Goal: Task Accomplishment & Management: Use online tool/utility

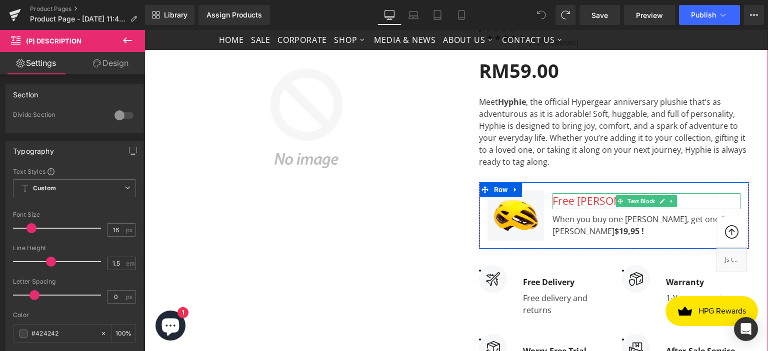
click at [568, 202] on div "Free [PERSON_NAME]!" at bounding box center [646, 201] width 188 height 16
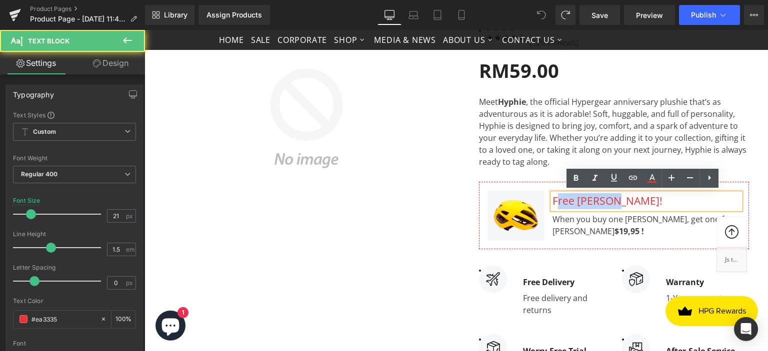
drag, startPoint x: 551, startPoint y: 201, endPoint x: 608, endPoint y: 207, distance: 57.3
click at [608, 207] on div "Free [PERSON_NAME]! Text Block When you buy one [PERSON_NAME], get one free Hem…" at bounding box center [646, 215] width 188 height 66
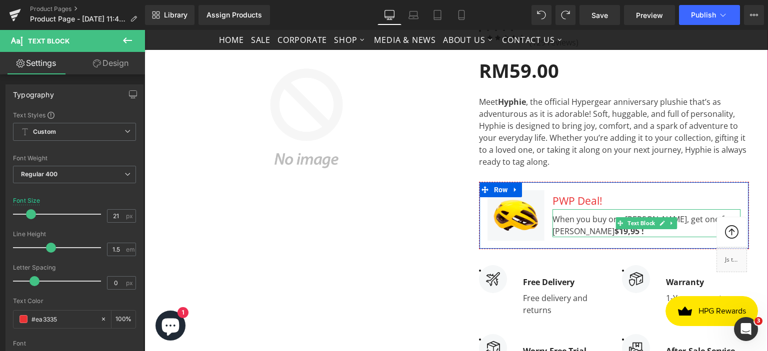
click at [590, 222] on div "When you buy one [PERSON_NAME], get one free Hemoton Helmet $19,95 !" at bounding box center [646, 223] width 188 height 28
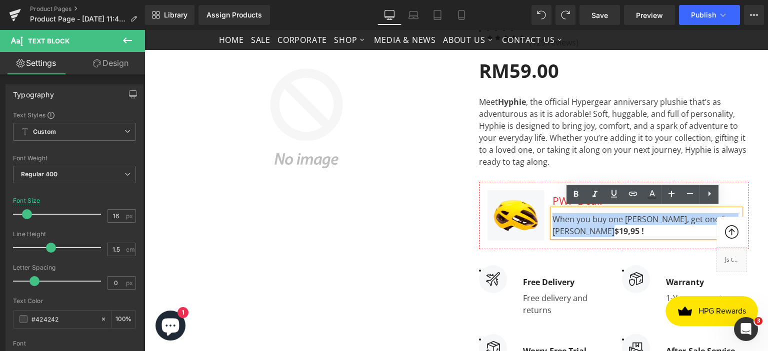
drag, startPoint x: 550, startPoint y: 217, endPoint x: 612, endPoint y: 229, distance: 63.1
click at [612, 229] on div "When you buy one [PERSON_NAME], get one free Hemoton Helmet $19,95 !" at bounding box center [646, 223] width 188 height 28
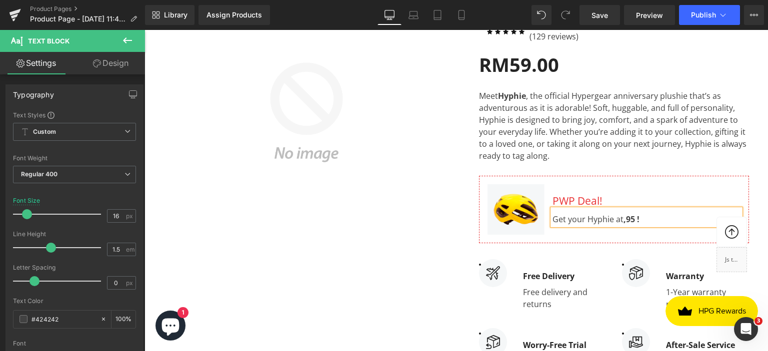
click at [623, 216] on strong ",95 !" at bounding box center [631, 219] width 16 height 11
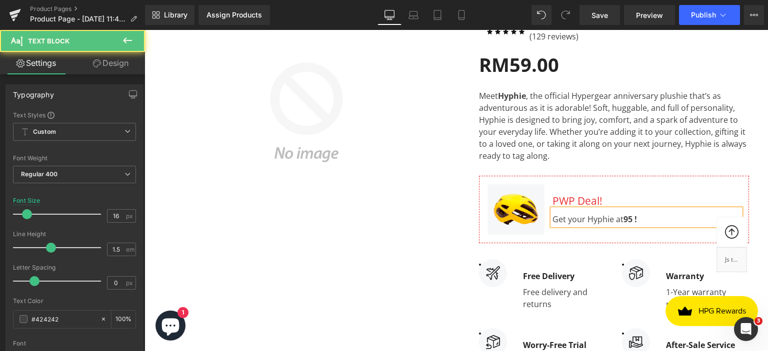
click at [619, 217] on div "Get your Hyphie at 95 !" at bounding box center [646, 217] width 188 height 16
drag, startPoint x: 621, startPoint y: 219, endPoint x: 639, endPoint y: 219, distance: 18.0
click at [639, 219] on div "Get your Hyphie at [GEOGRAPHIC_DATA] !" at bounding box center [646, 217] width 188 height 16
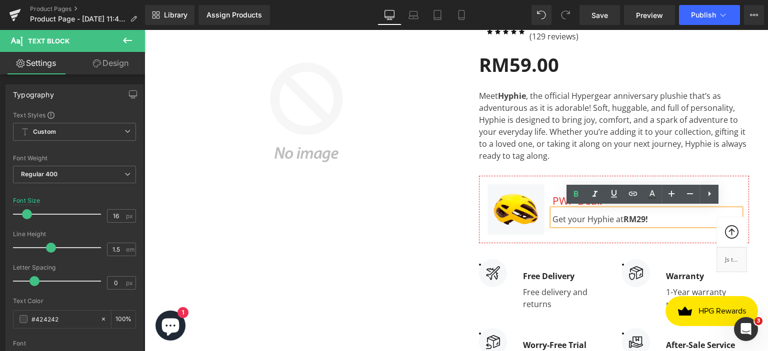
click at [654, 215] on div "Get your Hyphie at [GEOGRAPHIC_DATA] !" at bounding box center [646, 217] width 188 height 16
click at [607, 217] on div "Get your Hyphie at [GEOGRAPHIC_DATA] !" at bounding box center [646, 217] width 188 height 16
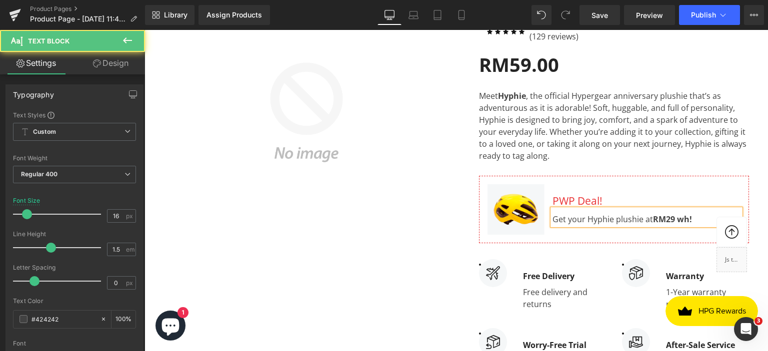
click at [686, 217] on strong "RM29 wh" at bounding box center [671, 219] width 36 height 11
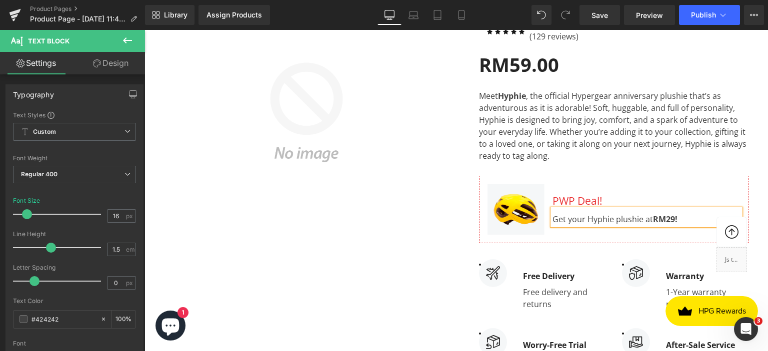
click at [675, 215] on strong "RM29" at bounding box center [664, 219] width 22 height 11
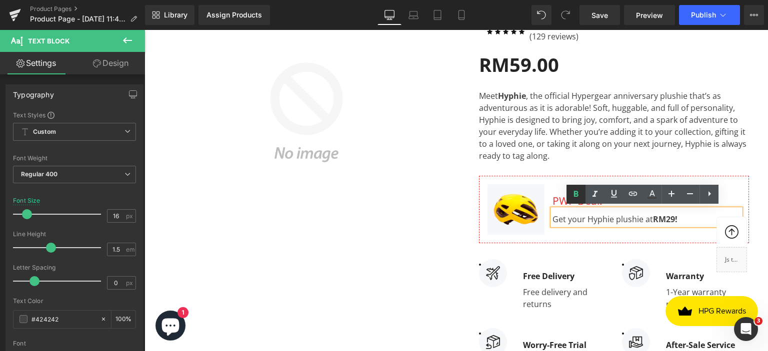
click at [577, 197] on icon at bounding box center [576, 194] width 12 height 12
click at [675, 217] on strong "RM29" at bounding box center [664, 219] width 22 height 11
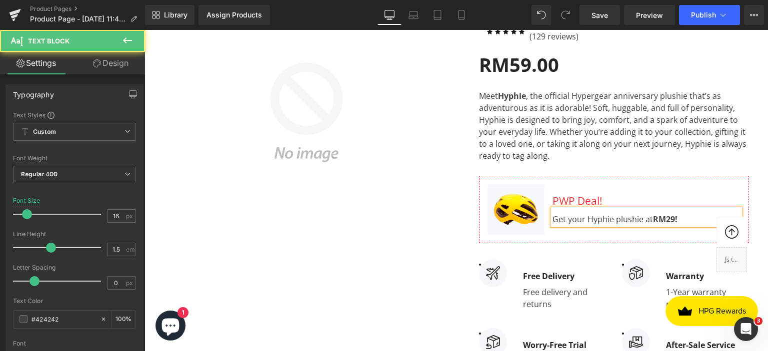
click at [675, 217] on strong "!" at bounding box center [676, 219] width 2 height 11
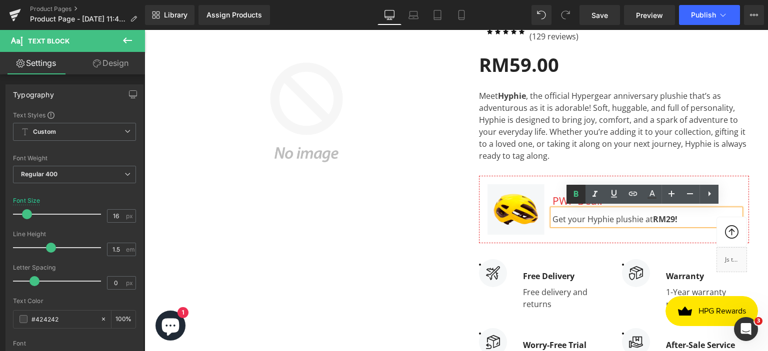
click at [574, 192] on icon at bounding box center [576, 194] width 4 height 6
click at [675, 215] on strong "!" at bounding box center [676, 219] width 2 height 11
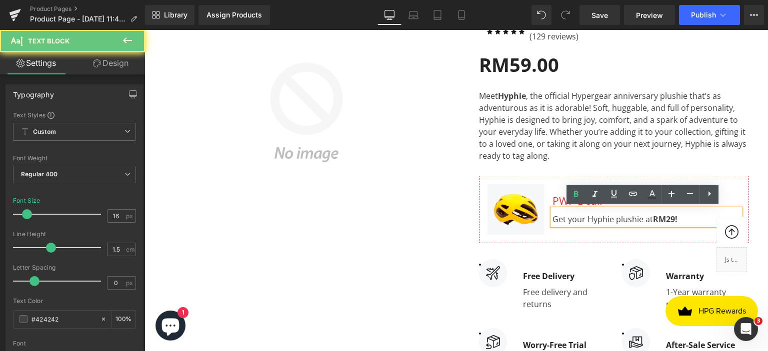
click at [684, 218] on div "Get your Hyphie plushie at RM29 !" at bounding box center [646, 217] width 188 height 16
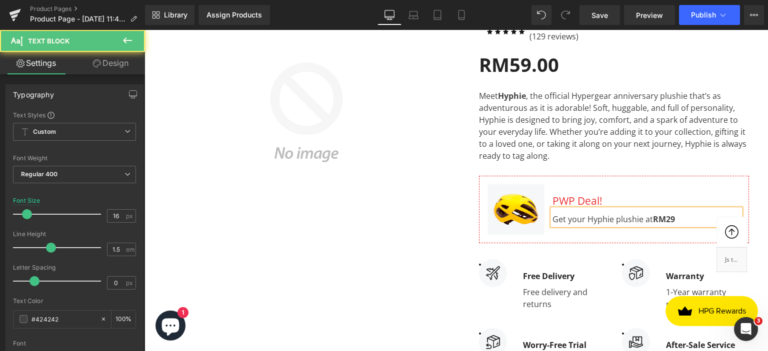
click at [684, 217] on div "Get your Hyphie plushie at RM29" at bounding box center [646, 217] width 188 height 16
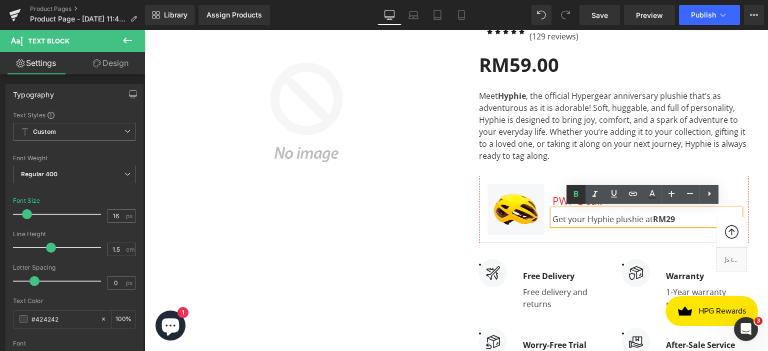
drag, startPoint x: 585, startPoint y: 191, endPoint x: 574, endPoint y: 192, distance: 10.5
click at [585, 191] on link at bounding box center [594, 194] width 19 height 19
click at [574, 192] on icon at bounding box center [576, 194] width 4 height 6
click at [601, 192] on link at bounding box center [594, 194] width 19 height 19
click at [676, 217] on div "Get your Hyphie plushie at RM29" at bounding box center [646, 217] width 188 height 16
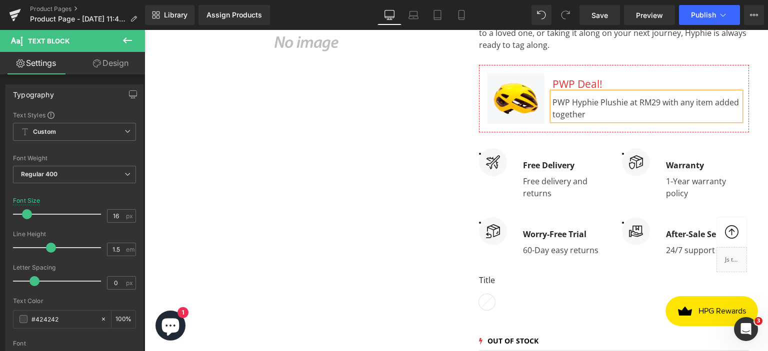
scroll to position [350, 0]
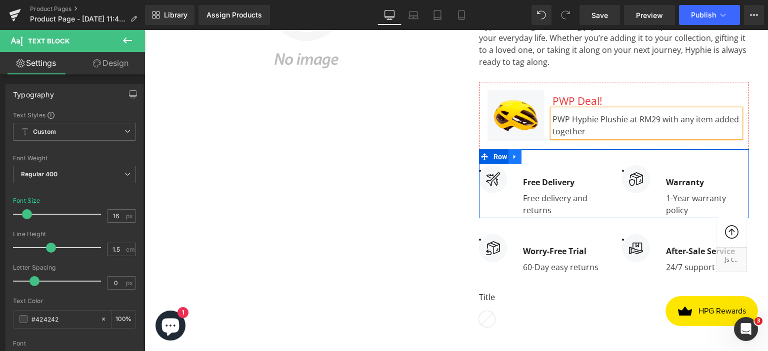
click at [513, 154] on icon at bounding box center [514, 156] width 2 height 4
click at [537, 155] on icon at bounding box center [540, 156] width 7 height 7
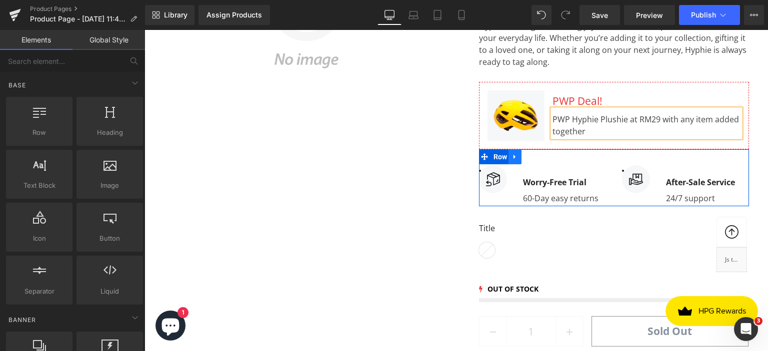
click at [516, 154] on link at bounding box center [514, 156] width 13 height 15
click at [537, 153] on icon at bounding box center [540, 156] width 7 height 7
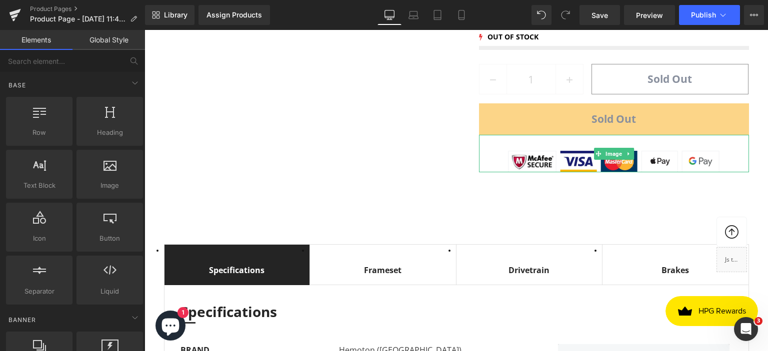
scroll to position [550, 0]
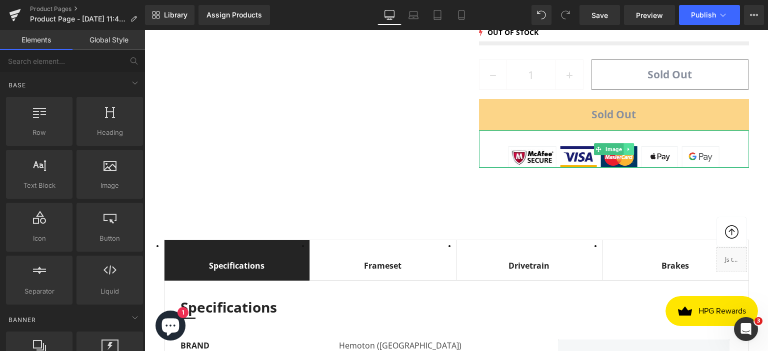
click at [626, 146] on icon at bounding box center [627, 149] width 5 height 6
click at [631, 146] on icon at bounding box center [633, 148] width 5 height 5
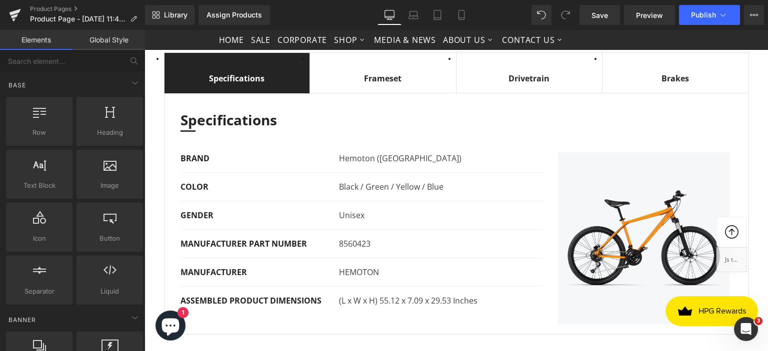
scroll to position [700, 0]
click at [596, 18] on span "Save" at bounding box center [599, 15] width 16 height 10
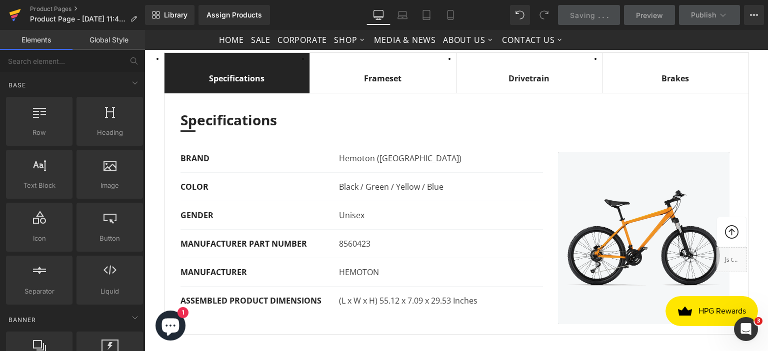
click at [18, 19] on icon at bounding box center [15, 14] width 12 height 25
click at [47, 11] on link "Product Pages" at bounding box center [87, 9] width 115 height 8
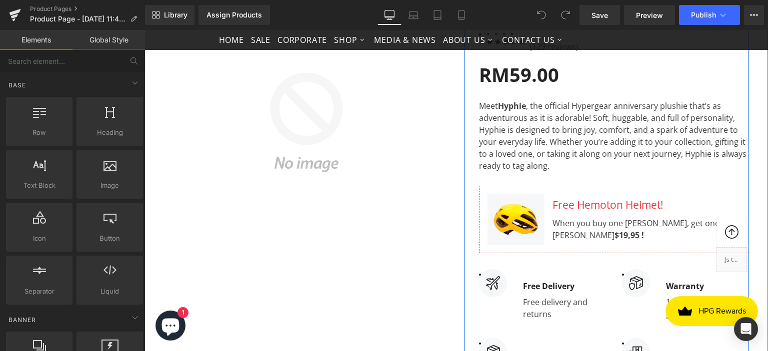
scroll to position [250, 0]
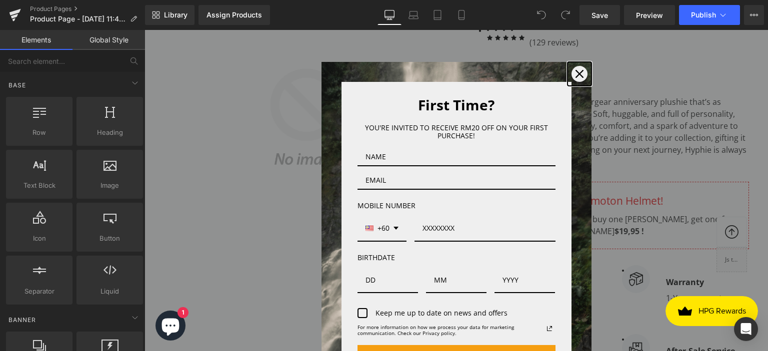
click at [575, 73] on icon "close icon" at bounding box center [579, 74] width 8 height 8
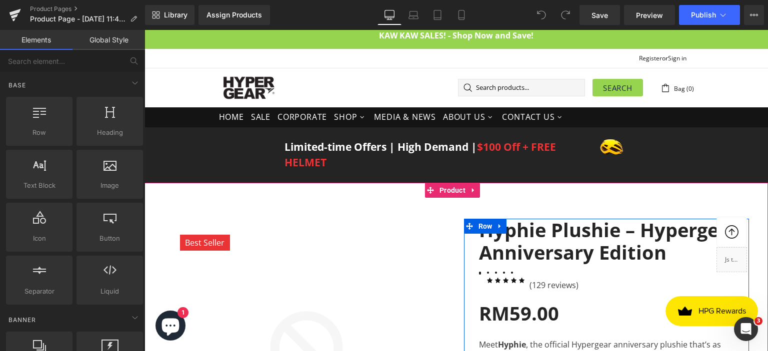
scroll to position [0, 0]
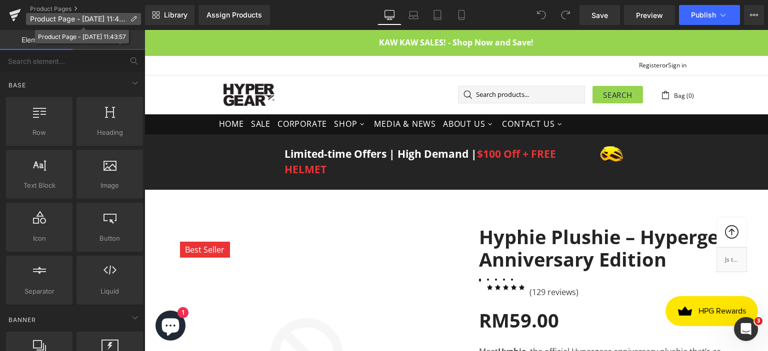
click at [133, 19] on icon at bounding box center [133, 18] width 7 height 7
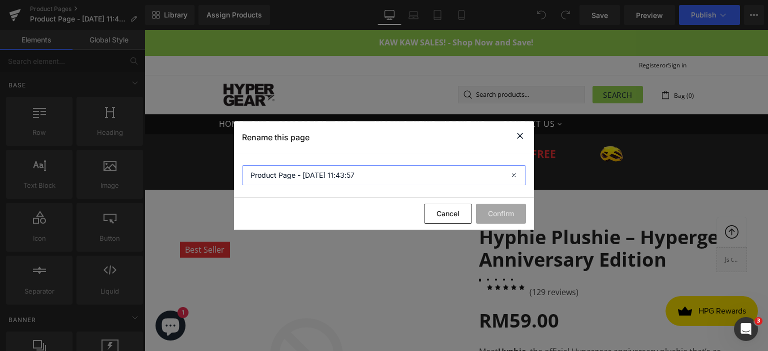
click at [374, 178] on input "Product Page - Sep 30, 11:43:57" at bounding box center [384, 175] width 284 height 20
drag, startPoint x: 383, startPoint y: 177, endPoint x: 301, endPoint y: 180, distance: 82.5
click at [301, 180] on input "Product Page - Sep 30, 11:43:57" at bounding box center [384, 175] width 284 height 20
type input "Product Page - Hyphie"
click at [503, 209] on button "Confirm" at bounding box center [501, 214] width 50 height 20
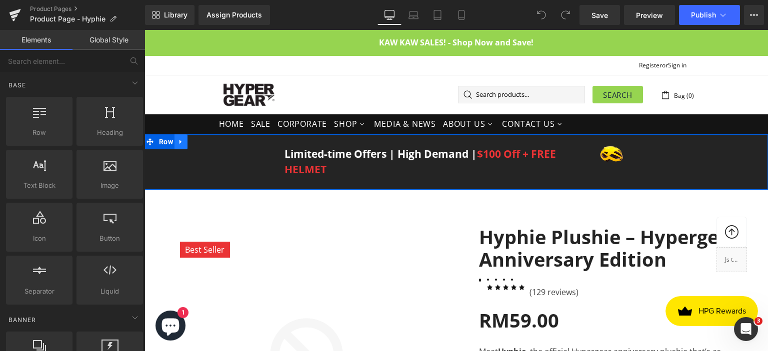
click at [178, 142] on icon at bounding box center [180, 141] width 7 height 7
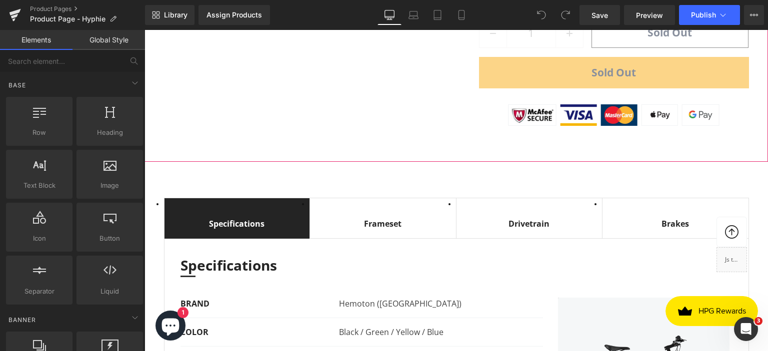
scroll to position [750, 0]
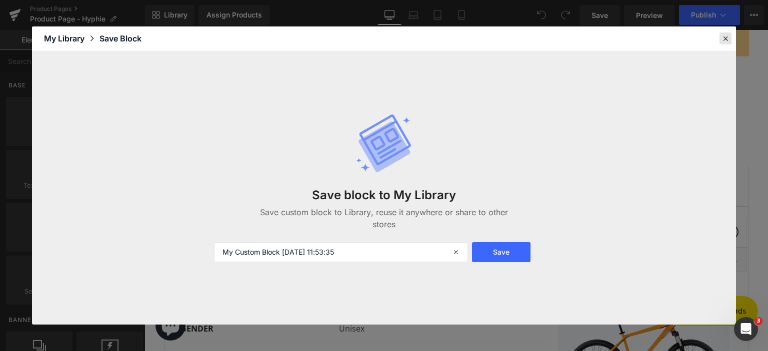
click at [728, 39] on icon at bounding box center [725, 38] width 9 height 9
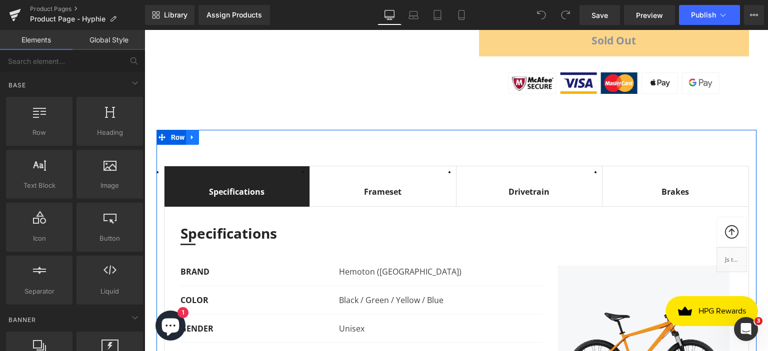
click at [192, 137] on icon at bounding box center [192, 137] width 7 height 7
click at [215, 134] on icon at bounding box center [218, 137] width 7 height 7
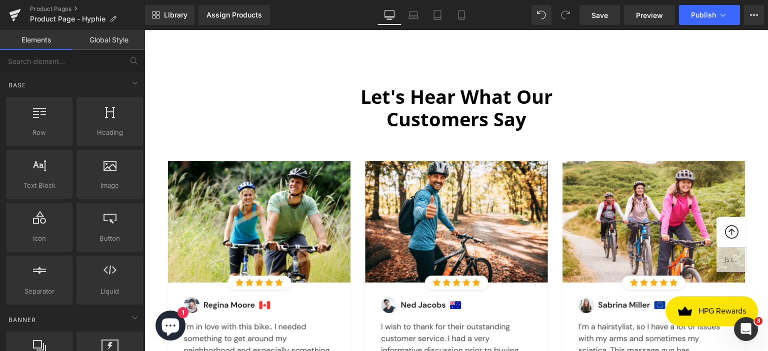
scroll to position [2299, 0]
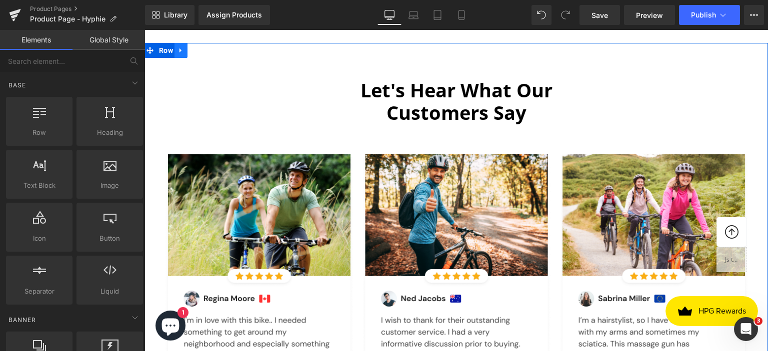
click at [180, 48] on icon at bounding box center [180, 49] width 7 height 7
click at [201, 53] on link at bounding box center [206, 50] width 13 height 15
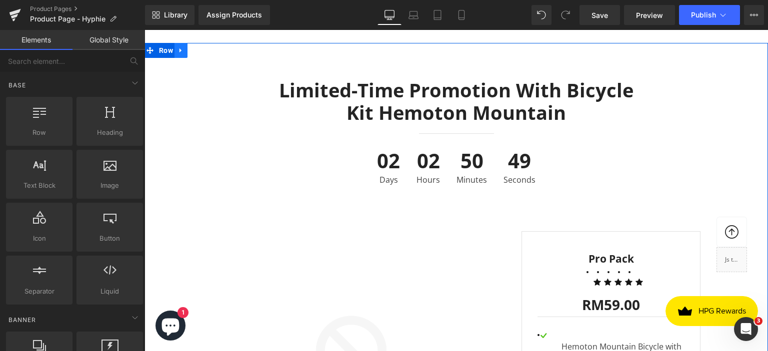
click at [182, 50] on link at bounding box center [180, 50] width 13 height 15
click at [203, 48] on icon at bounding box center [206, 50] width 7 height 7
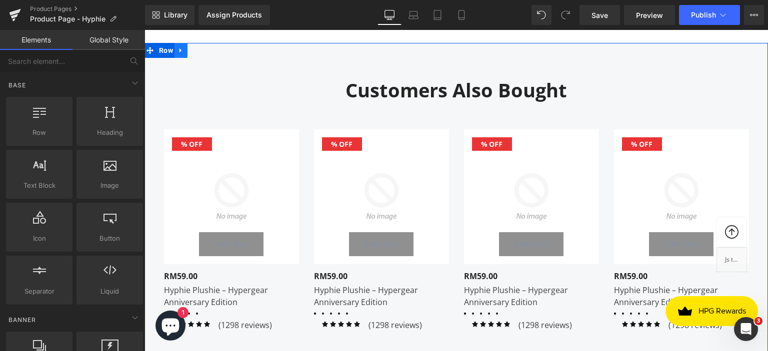
click at [179, 46] on icon at bounding box center [180, 49] width 7 height 7
click at [202, 52] on link at bounding box center [206, 50] width 13 height 15
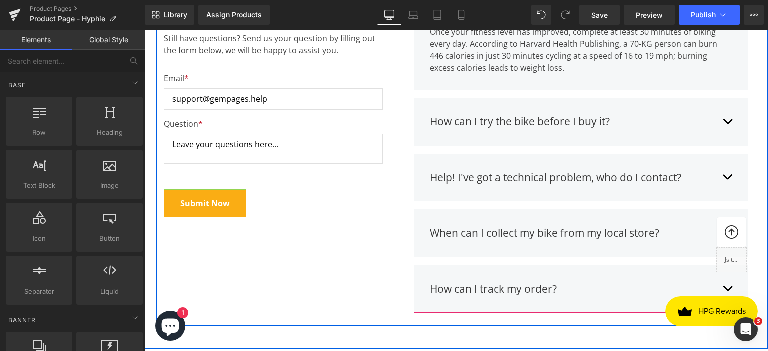
scroll to position [2249, 0]
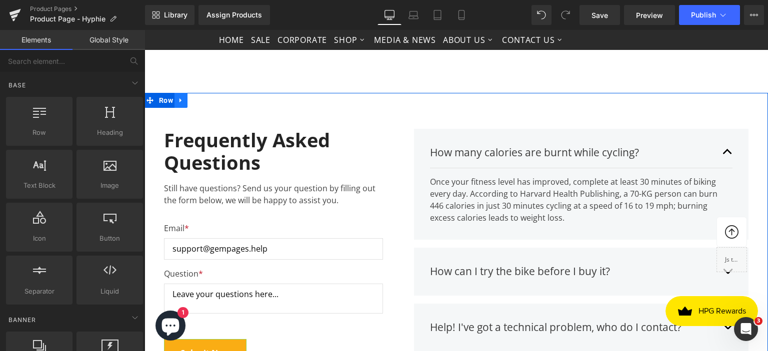
click at [178, 100] on icon at bounding box center [180, 99] width 7 height 7
click at [203, 101] on icon at bounding box center [206, 100] width 7 height 7
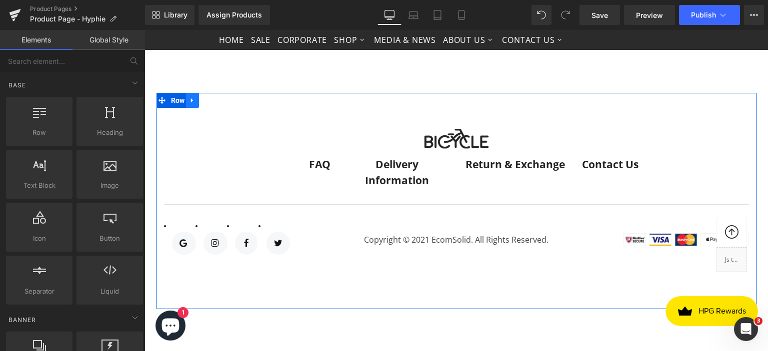
click at [191, 99] on icon at bounding box center [192, 100] width 2 height 4
click at [215, 98] on icon at bounding box center [218, 100] width 7 height 7
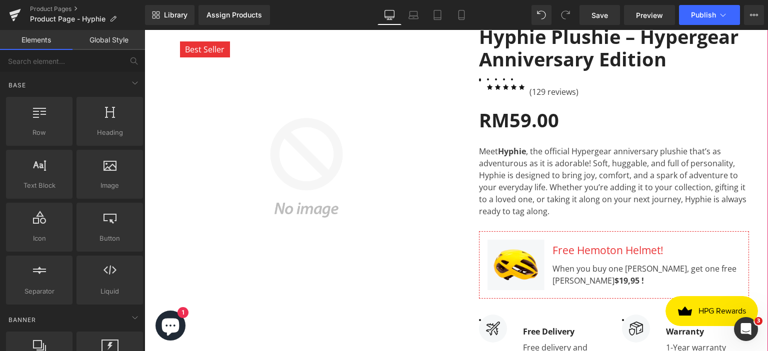
scroll to position [250, 0]
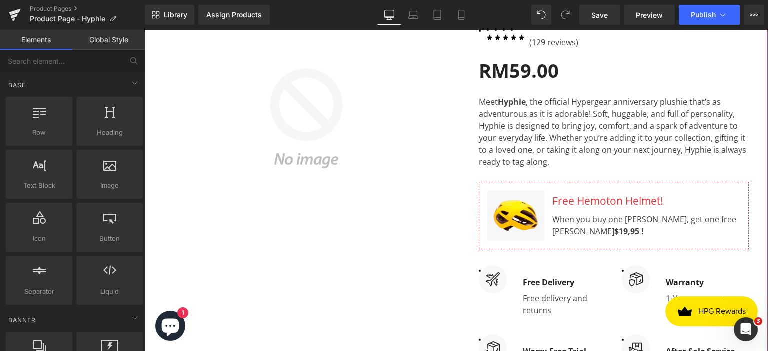
click at [584, 200] on div "Free Hemoton Helmet!" at bounding box center [646, 201] width 188 height 16
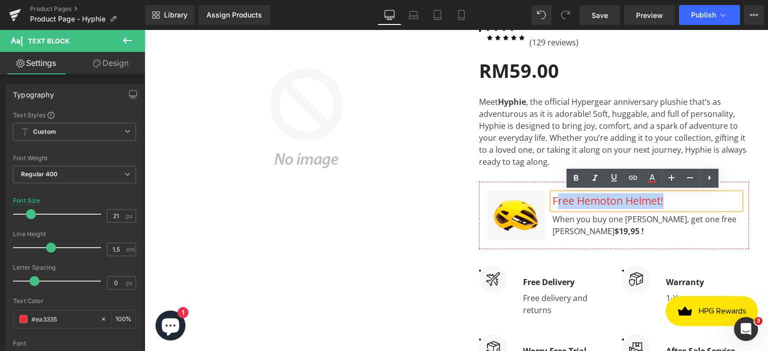
drag, startPoint x: 551, startPoint y: 200, endPoint x: 666, endPoint y: 200, distance: 114.9
click at [666, 200] on div "Free Hemoton Helmet!" at bounding box center [646, 201] width 188 height 16
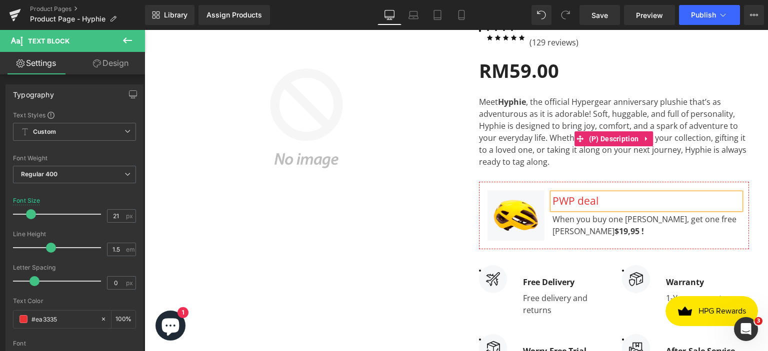
scroll to position [50, 0]
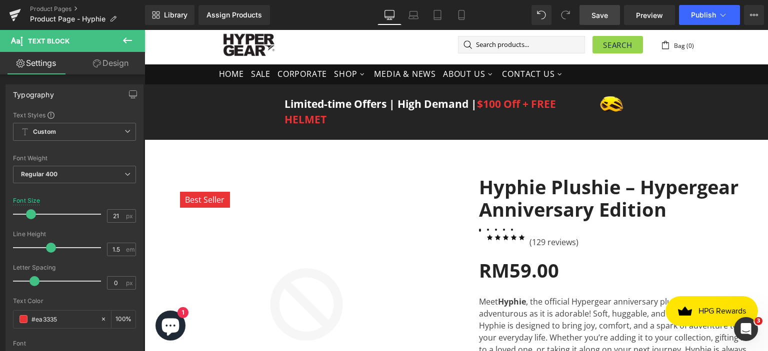
click at [604, 13] on span "Save" at bounding box center [599, 15] width 16 height 10
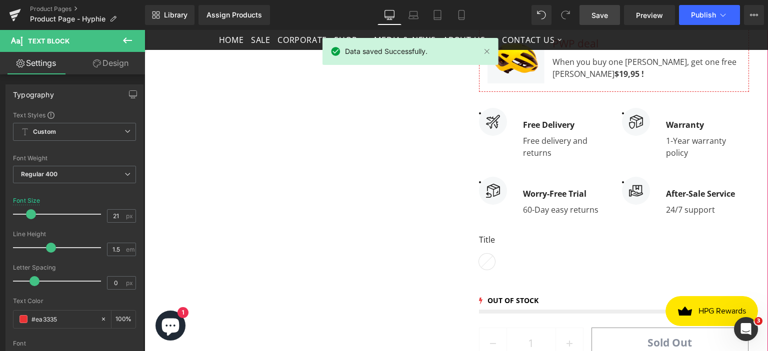
scroll to position [400, 0]
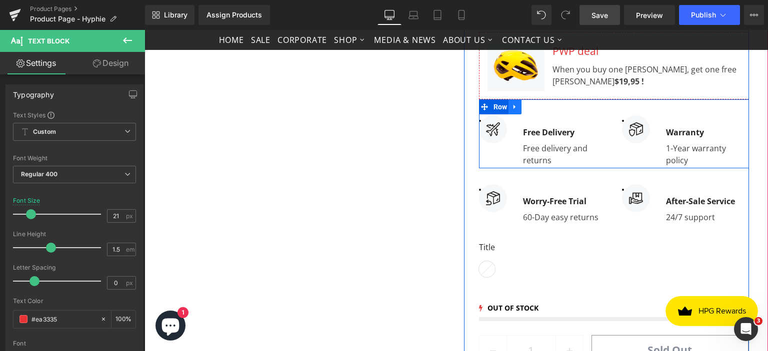
click at [514, 108] on icon at bounding box center [514, 106] width 7 height 7
click at [537, 105] on icon at bounding box center [540, 106] width 7 height 7
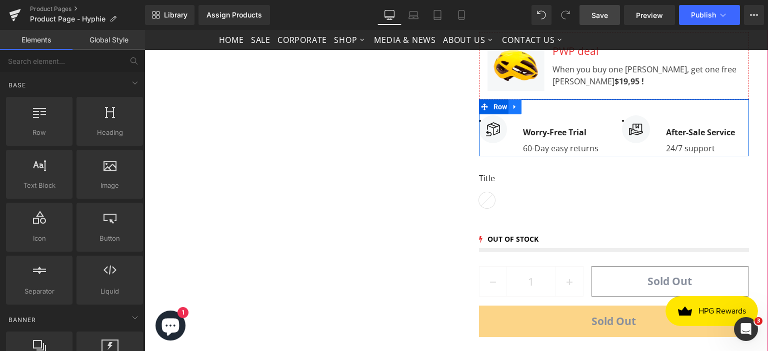
click at [513, 106] on icon at bounding box center [514, 106] width 7 height 7
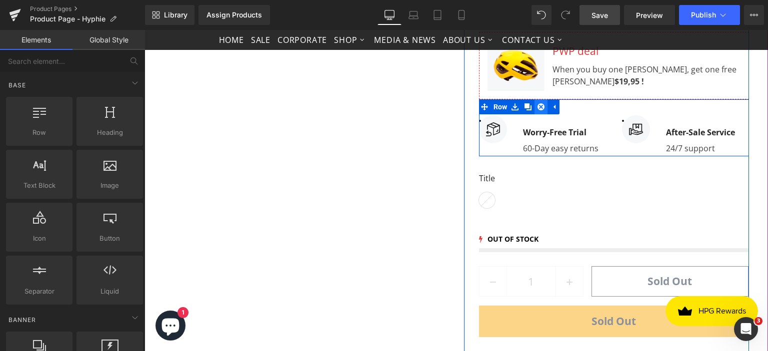
click at [537, 105] on icon at bounding box center [540, 106] width 7 height 7
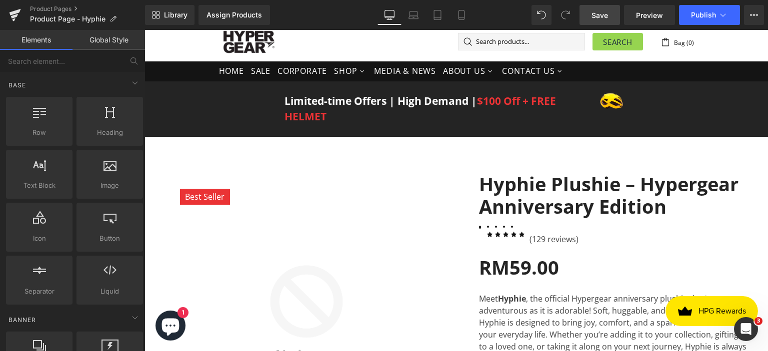
scroll to position [0, 0]
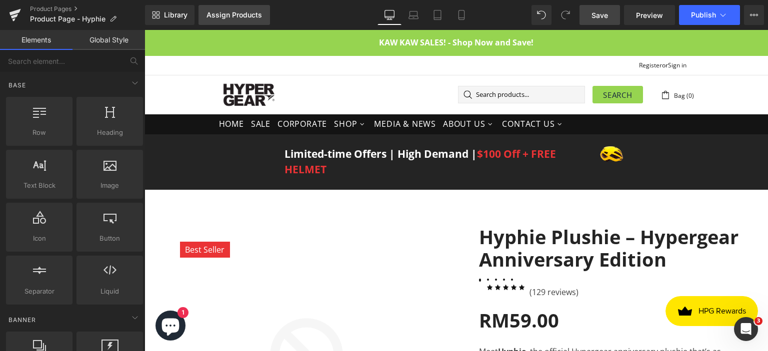
click at [238, 16] on div "Assign Products" at bounding box center [233, 15] width 55 height 8
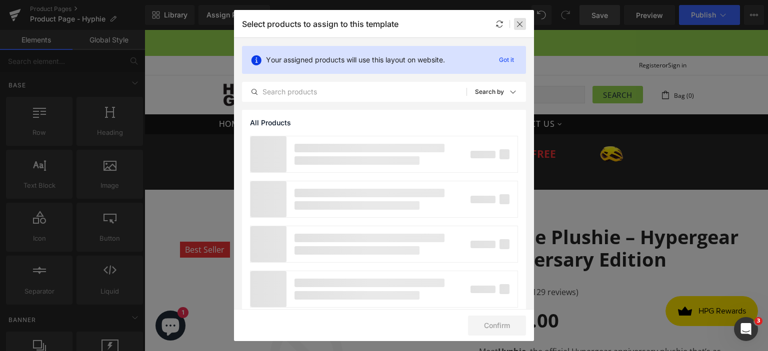
click at [522, 23] on icon at bounding box center [520, 24] width 8 height 8
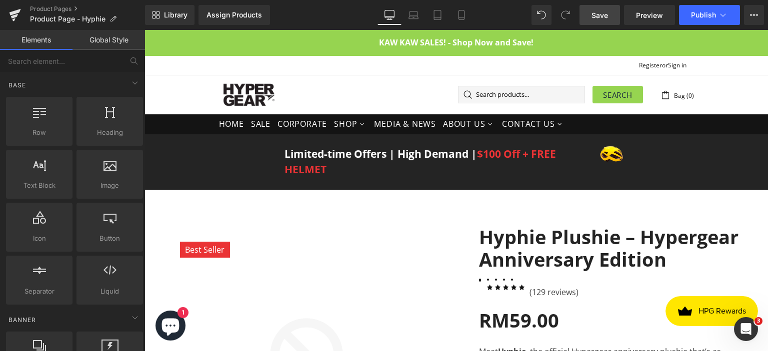
click at [606, 13] on span "Save" at bounding box center [599, 15] width 16 height 10
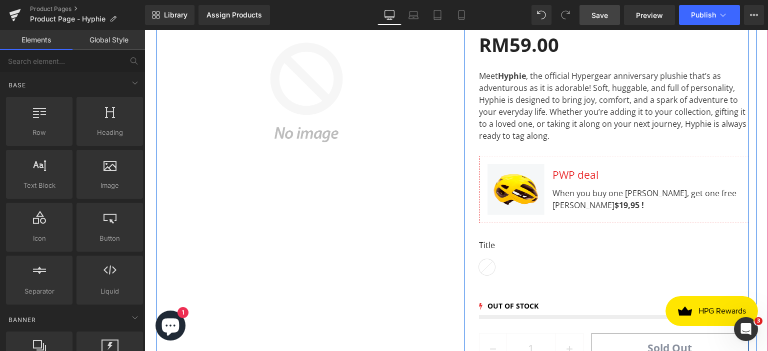
scroll to position [300, 0]
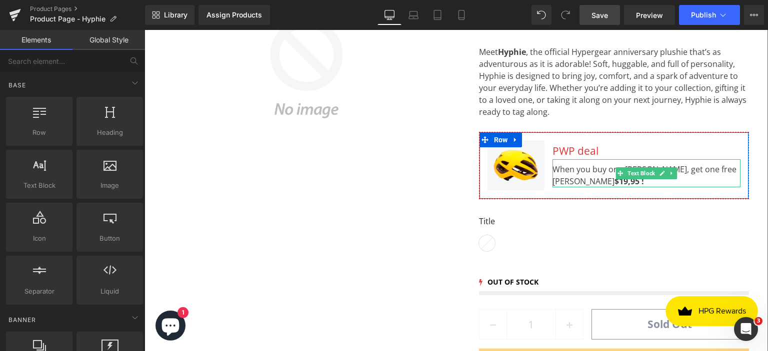
click at [652, 181] on div "When you buy one [PERSON_NAME], get one free Hemoton Helmet $19,95 !" at bounding box center [646, 173] width 188 height 28
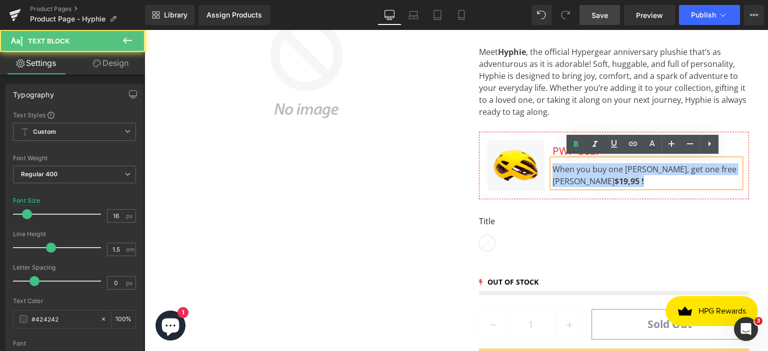
drag, startPoint x: 549, startPoint y: 168, endPoint x: 654, endPoint y: 182, distance: 105.8
click at [654, 182] on div "When you buy one [PERSON_NAME], get one free Hemoton Helmet $19,95 !" at bounding box center [646, 173] width 188 height 28
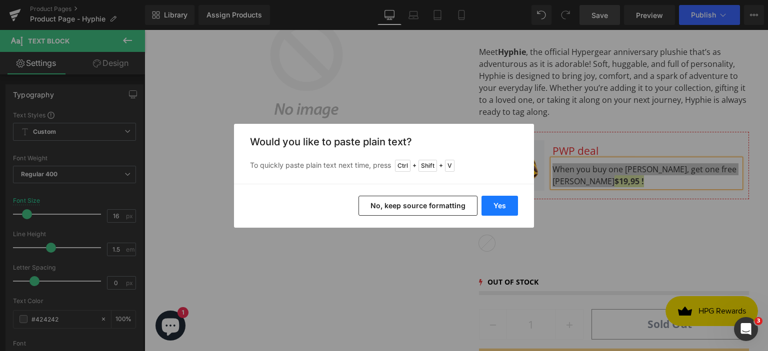
click at [498, 205] on button "Yes" at bounding box center [499, 206] width 36 height 20
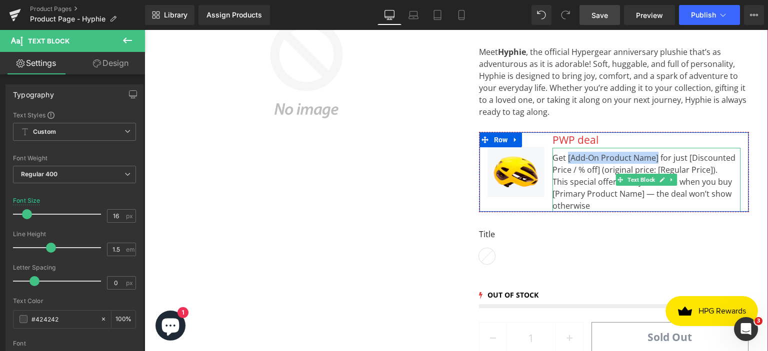
drag, startPoint x: 563, startPoint y: 156, endPoint x: 653, endPoint y: 153, distance: 89.5
click at [653, 153] on div "Get [Add-On Product Name] for just [Discounted Price / % off] (original price: …" at bounding box center [646, 180] width 188 height 64
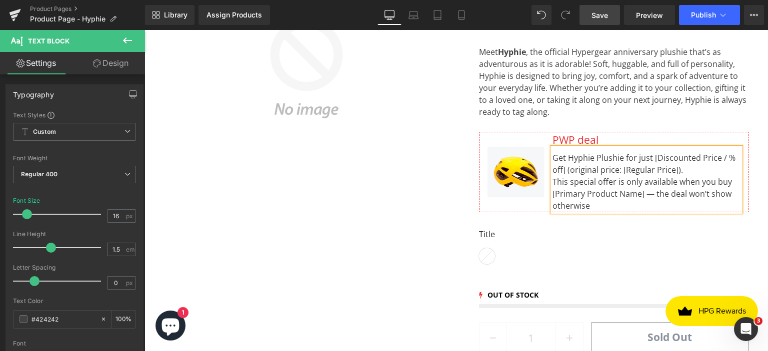
click at [650, 155] on div "Get Hyphie Plushie for just [Discounted Price / % off] (original price: [Regula…" at bounding box center [646, 180] width 188 height 64
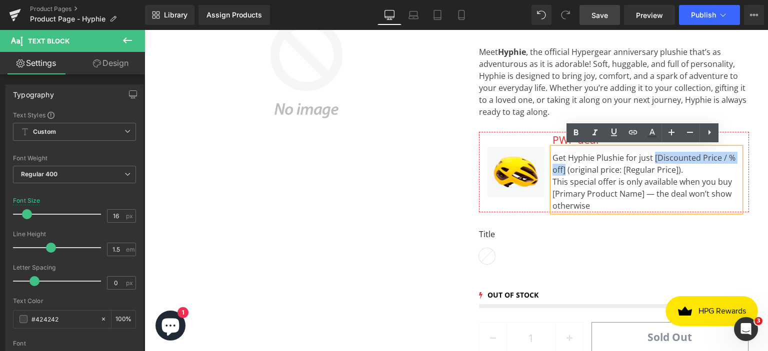
drag, startPoint x: 650, startPoint y: 155, endPoint x: 562, endPoint y: 168, distance: 89.0
click at [562, 168] on div "Get Hyphie Plushie for just [Discounted Price / % off] (original price: [Regula…" at bounding box center [646, 180] width 188 height 64
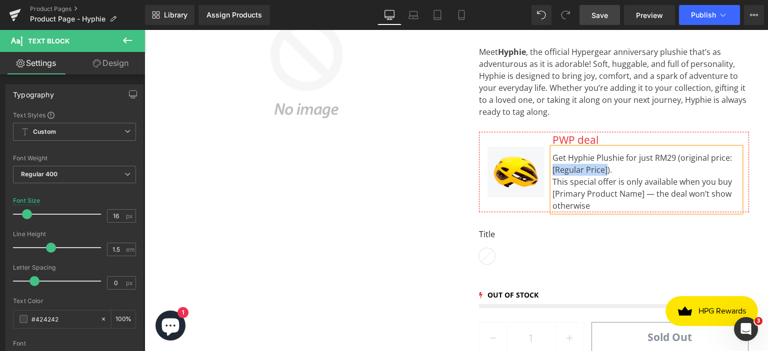
drag, startPoint x: 548, startPoint y: 167, endPoint x: 602, endPoint y: 165, distance: 54.0
click at [602, 165] on div "Get Hyphie Plushie for just RM29 (original price: [Regular Price]). This specia…" at bounding box center [646, 180] width 188 height 64
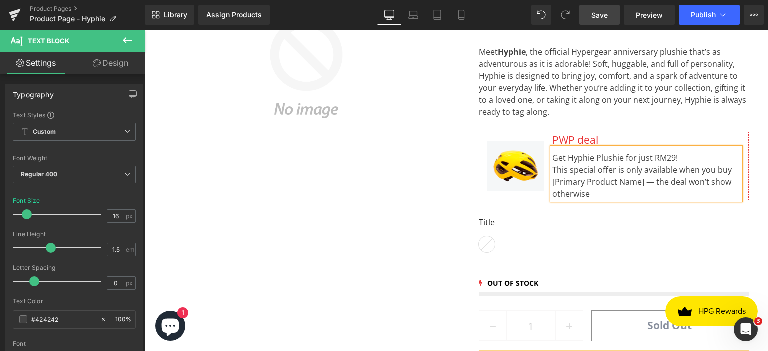
click at [599, 193] on div "This special offer is only available when you buy [Primary Product Name] — the …" at bounding box center [646, 182] width 188 height 36
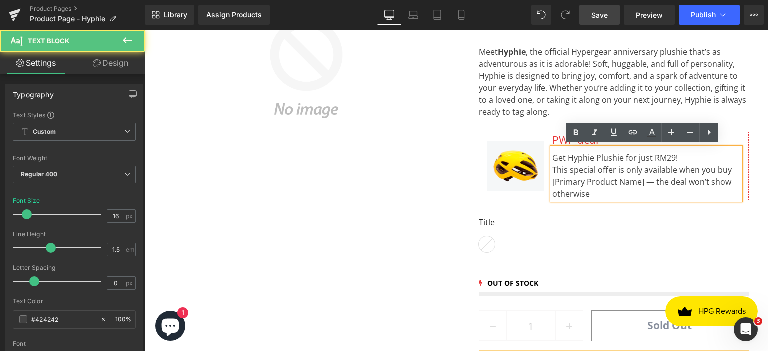
drag, startPoint x: 548, startPoint y: 179, endPoint x: 635, endPoint y: 179, distance: 87.5
click at [635, 179] on div "Get Hyphie Plushie for just RM29! This special offer is only available when you…" at bounding box center [646, 174] width 188 height 52
drag, startPoint x: 638, startPoint y: 179, endPoint x: 550, endPoint y: 179, distance: 88.0
click at [552, 179] on div "This special offer is only available when you buy [Primary Product Name] — the …" at bounding box center [646, 182] width 188 height 36
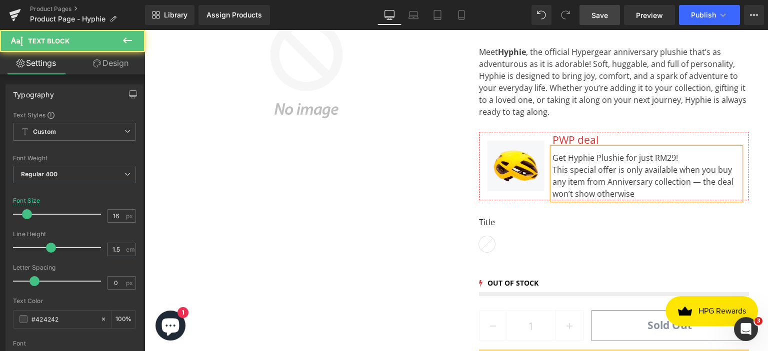
click at [652, 193] on div "This special offer is only available when you buy any item from Anniversary col…" at bounding box center [646, 182] width 188 height 36
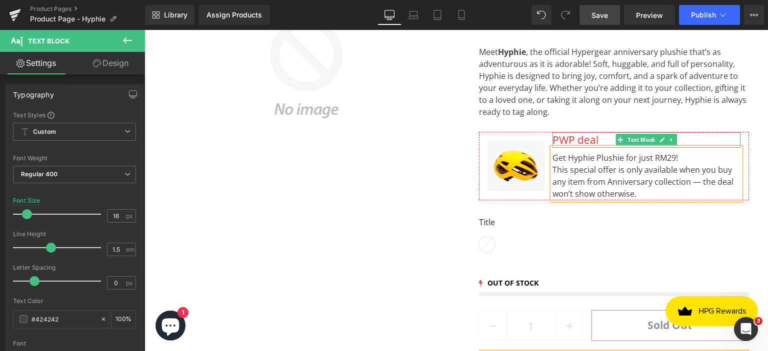
click at [558, 138] on div "PWP deal" at bounding box center [646, 140] width 188 height 16
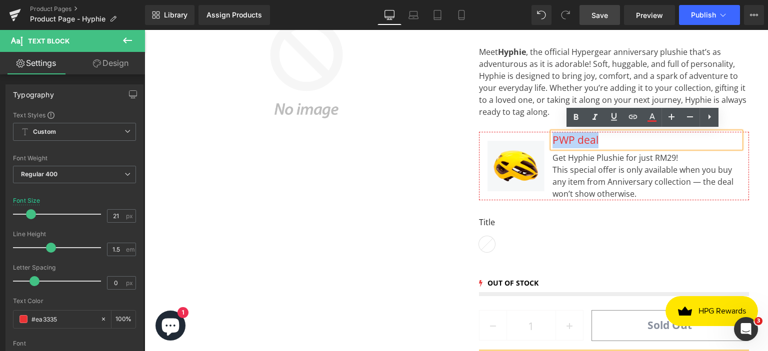
drag, startPoint x: 551, startPoint y: 137, endPoint x: 594, endPoint y: 136, distance: 43.0
click at [594, 136] on div "PWP deal" at bounding box center [646, 140] width 188 height 16
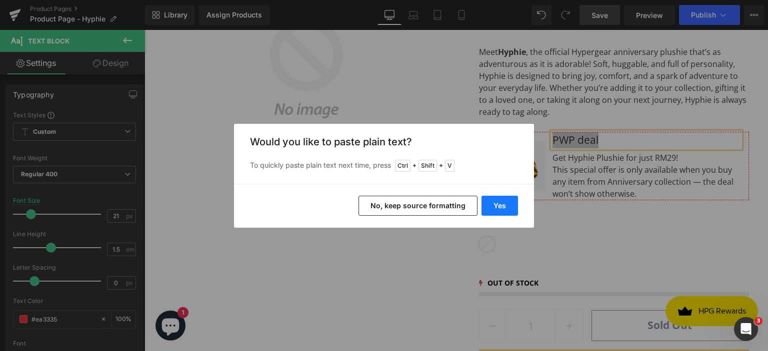
click at [497, 209] on button "Yes" at bounding box center [499, 206] width 36 height 20
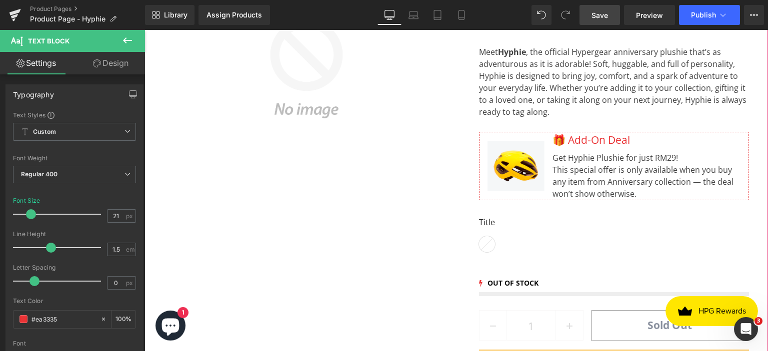
click at [757, 178] on div "Best Seller (P) Image Row Hyphie Plushie – Hypergear Anniversary Edition (P) Ti…" at bounding box center [455, 167] width 623 height 513
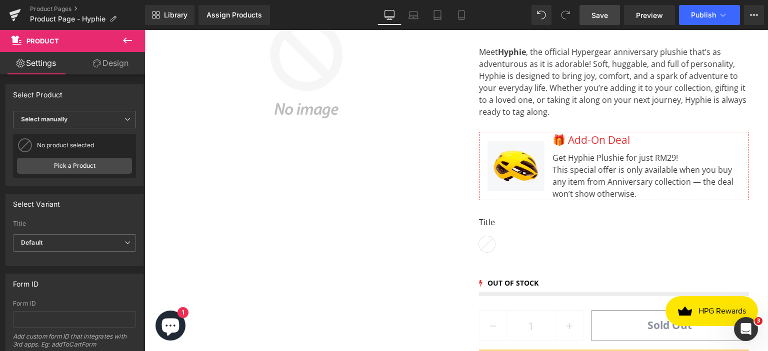
click at [609, 17] on link "Save" at bounding box center [599, 15] width 40 height 20
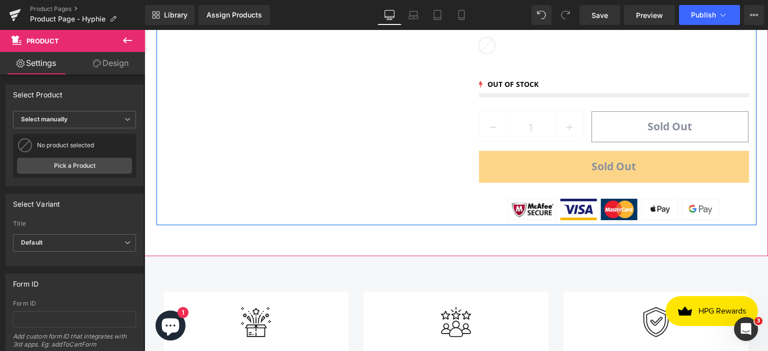
scroll to position [500, 0]
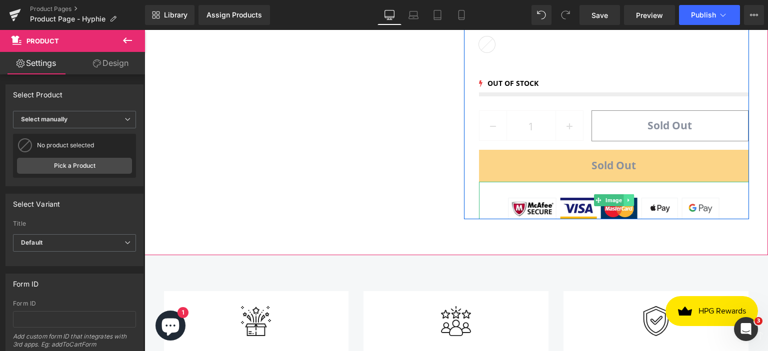
click at [627, 199] on icon at bounding box center [627, 200] width 1 height 3
click at [631, 198] on icon at bounding box center [633, 200] width 5 height 6
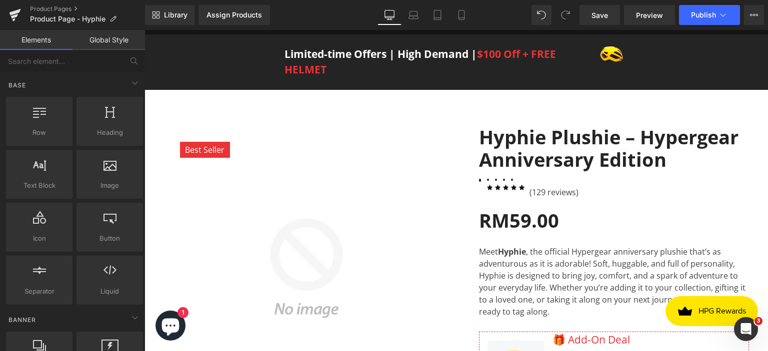
scroll to position [0, 0]
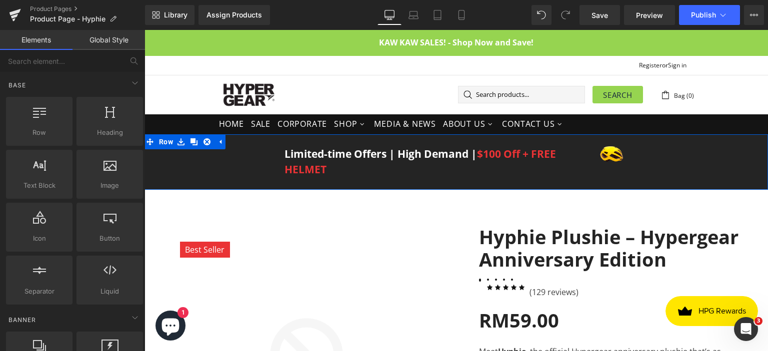
click at [227, 164] on div "Limited-time Offers | High Demand | $100 Off + FREE HELMET Text Block Image Row" at bounding box center [455, 161] width 623 height 39
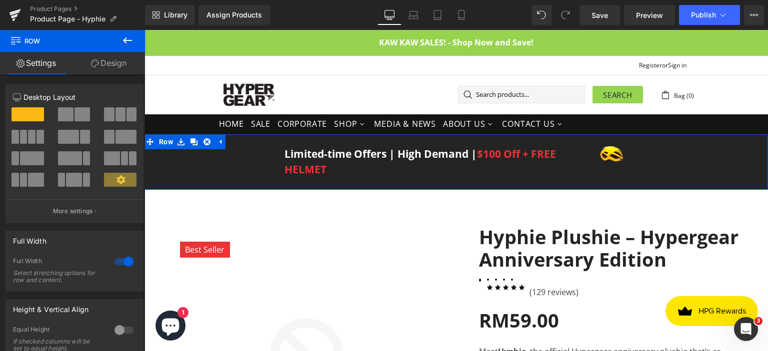
click at [104, 64] on link "Design" at bounding box center [108, 63] width 72 height 22
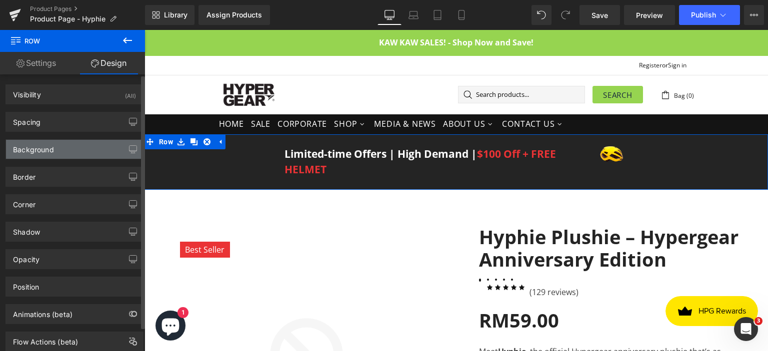
click at [84, 146] on div "Background" at bounding box center [74, 149] width 137 height 19
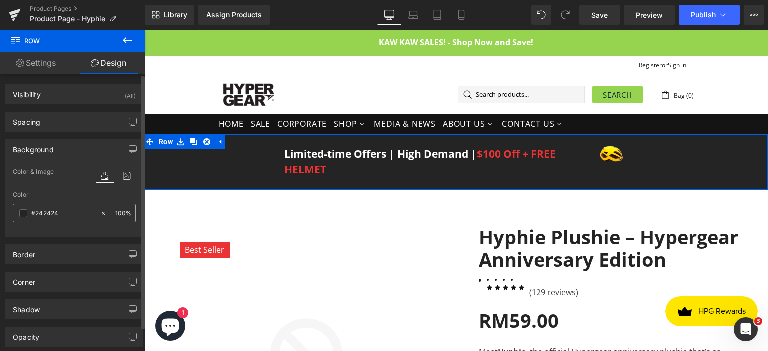
click at [66, 209] on input "#242424" at bounding box center [63, 213] width 64 height 11
paste input ""
type input ""
type input "0"
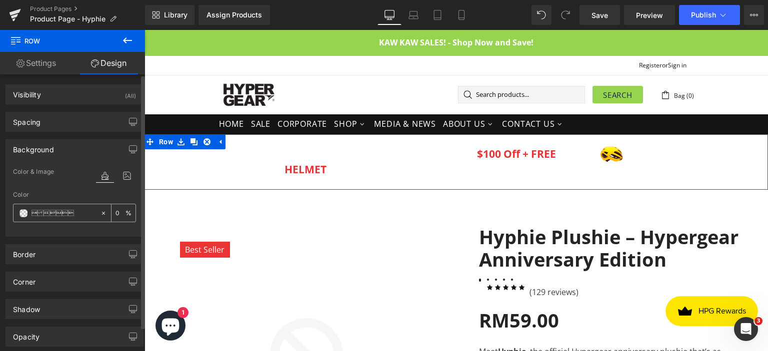
type input "#242424"
type input "100"
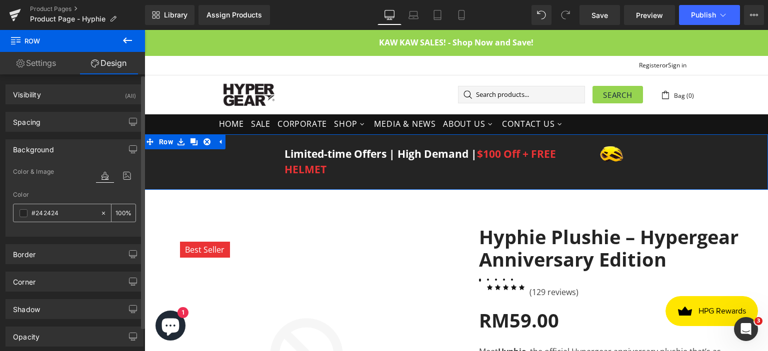
click at [68, 210] on input "#242424" at bounding box center [63, 213] width 64 height 11
type input "#24242"
type input "0"
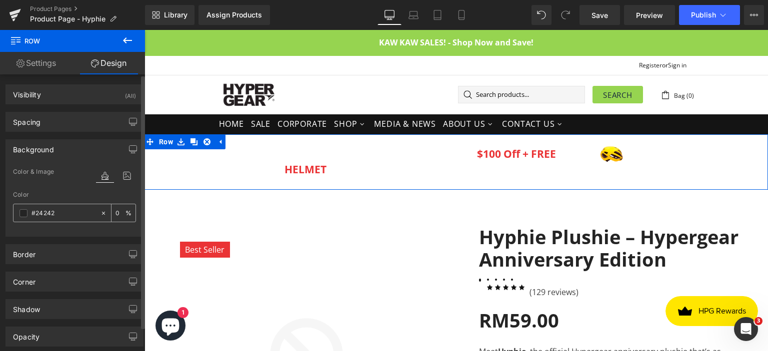
type input "#2424"
type input "27"
type input "#242"
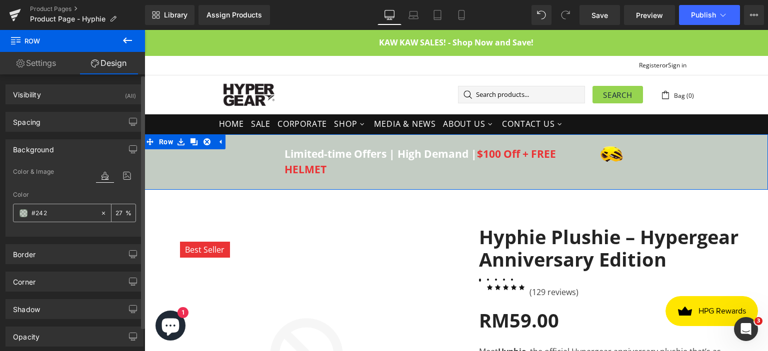
type input "100"
type input "#24"
type input "0"
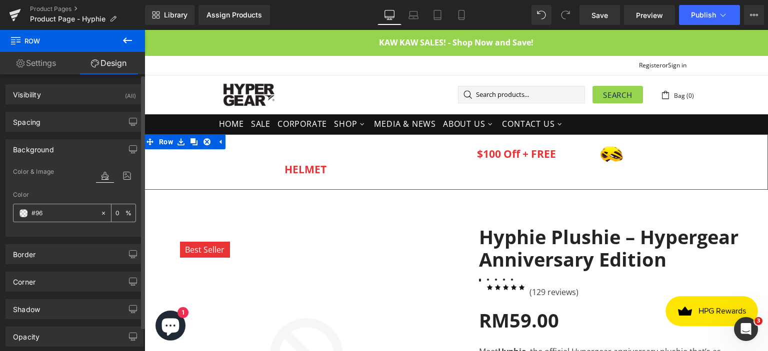
type input "#96D"
type input "100"
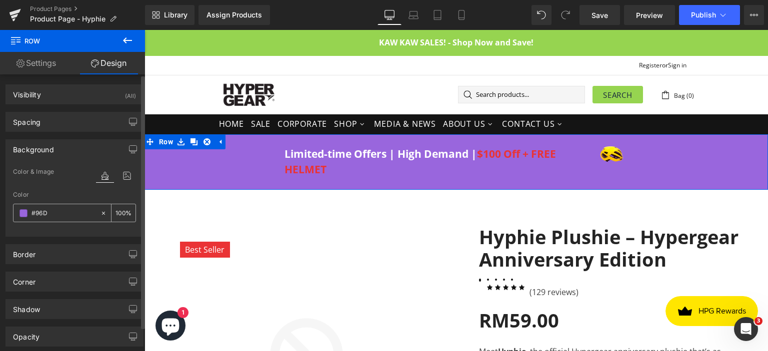
type input "#96D4"
type input "27"
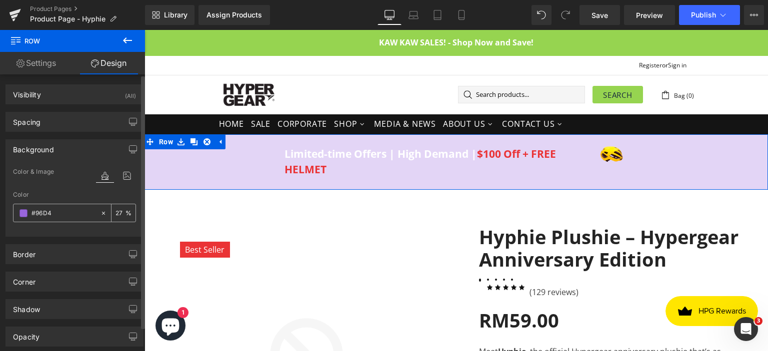
type input "#96D45"
type input "0"
type input "#96D450"
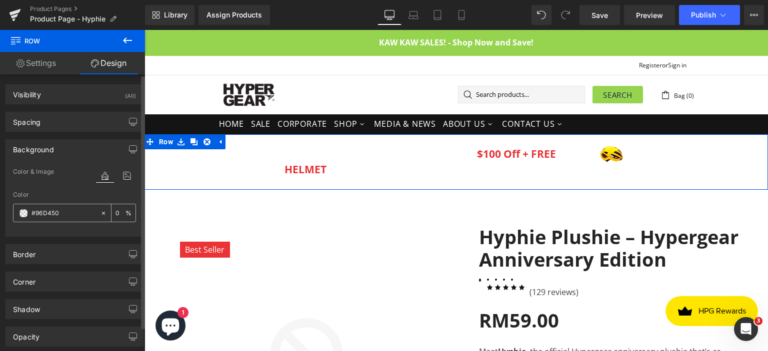
type input "100"
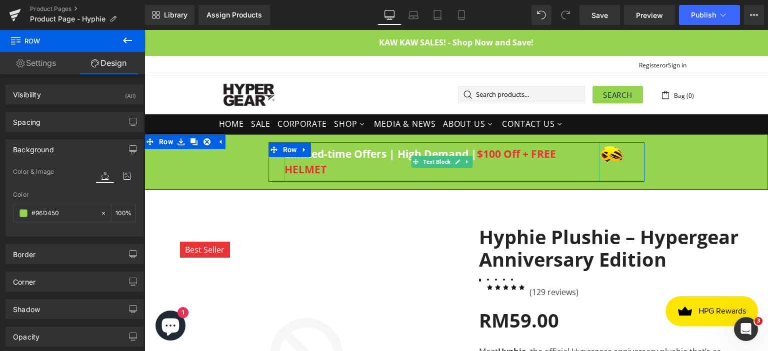
click at [333, 157] on div "Limited-time Offers | High Demand | $100 Off + FREE HELMET" at bounding box center [441, 161] width 315 height 39
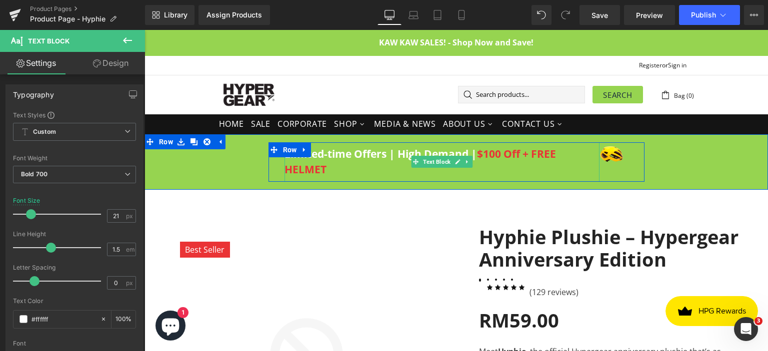
click at [326, 153] on div "Limited-time Offers | High Demand | $100 Off + FREE HELMET" at bounding box center [441, 161] width 315 height 39
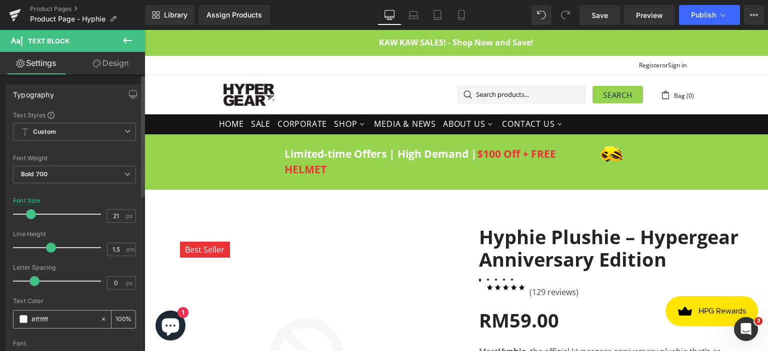
drag, startPoint x: 54, startPoint y: 317, endPoint x: 35, endPoint y: 323, distance: 19.4
click at [35, 323] on input "#ffffff" at bounding box center [63, 319] width 64 height 11
type input "#0"
type input "0"
type input "#000"
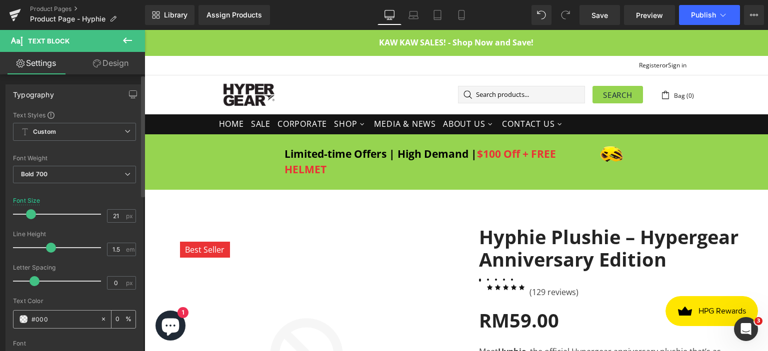
type input "100"
type input "#000000"
type input "100"
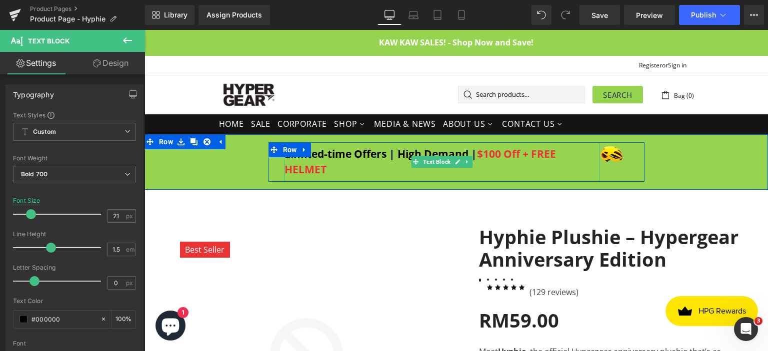
type input "#000000"
click at [341, 173] on div "Limited-time Offers | High Demand | $100 Off + FREE HELMET" at bounding box center [441, 161] width 315 height 39
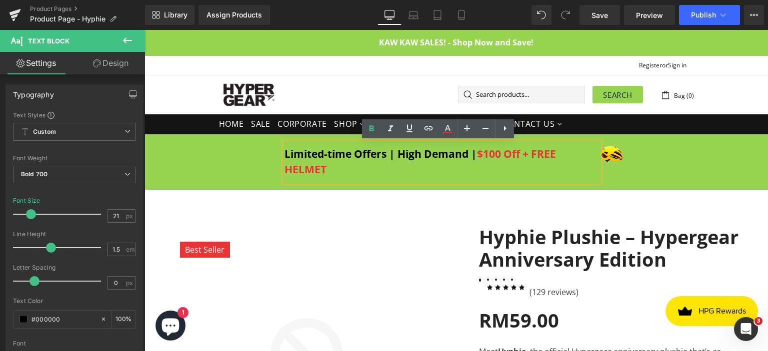
drag, startPoint x: 336, startPoint y: 172, endPoint x: 279, endPoint y: 145, distance: 62.8
click at [284, 145] on div "Limited-time Offers | High Demand | $100 Off + FREE HELMET" at bounding box center [441, 161] width 315 height 39
click at [314, 166] on font "$100 Off + FREE HELMET" at bounding box center [419, 162] width 271 height 30
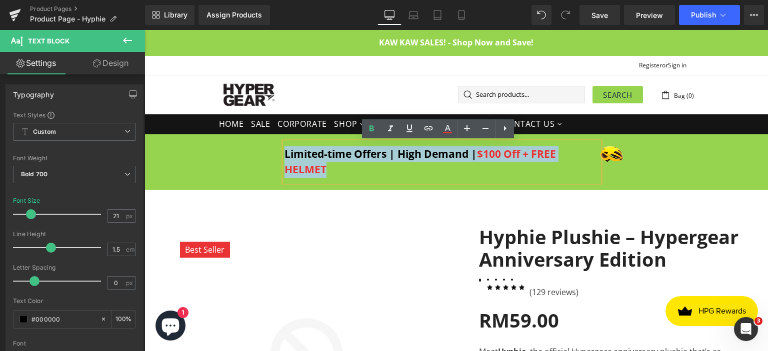
drag, startPoint x: 329, startPoint y: 170, endPoint x: 281, endPoint y: 152, distance: 50.6
click at [284, 152] on div "Limited-time Offers | High Demand | $100 Off + FREE HELMET" at bounding box center [441, 161] width 315 height 39
copy div "Limited-time Offers | High Demand | $100 Off + FREE HELMET"
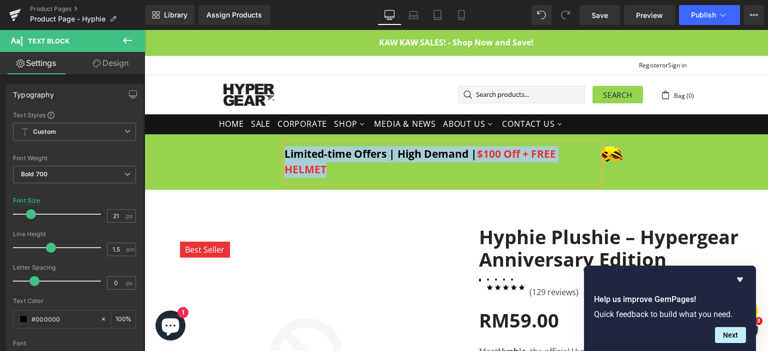
click at [321, 159] on div "Limited-time Offers | High Demand | $100 Off + FREE HELMET" at bounding box center [441, 161] width 315 height 39
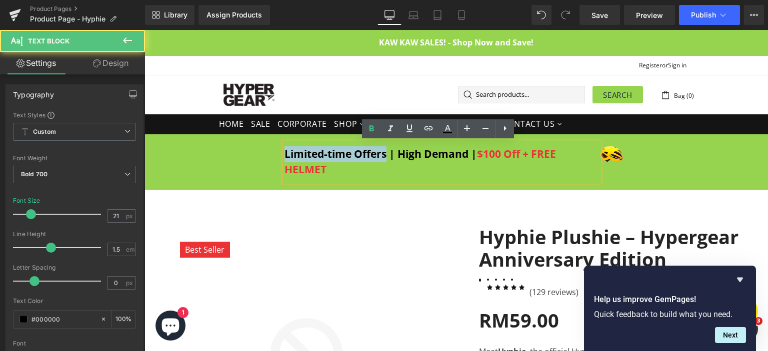
drag, startPoint x: 281, startPoint y: 153, endPoint x: 382, endPoint y: 153, distance: 100.4
click at [382, 153] on div "Limited-time Offers | High Demand | $100 Off + FREE HELMET" at bounding box center [441, 161] width 315 height 39
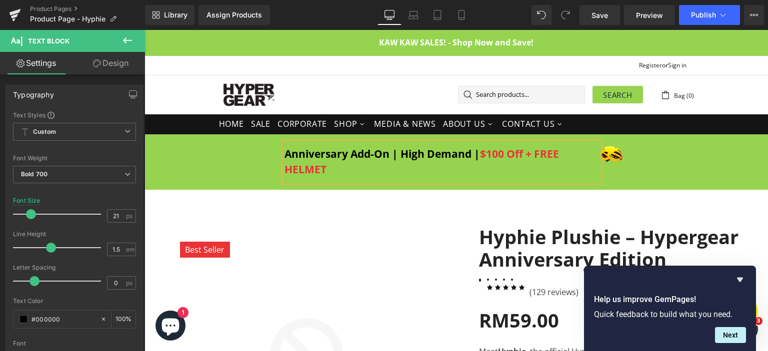
click at [384, 171] on div "Anniversary Add-On | High Demand | $100 Off + FREE HELMET" at bounding box center [441, 161] width 315 height 39
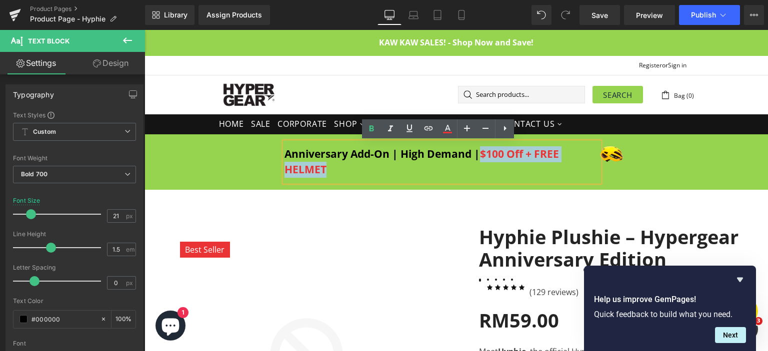
drag, startPoint x: 398, startPoint y: 172, endPoint x: 481, endPoint y: 156, distance: 84.5
click at [481, 156] on div "Anniversary Add-On | High Demand | $100 Off + FREE HELMET" at bounding box center [441, 161] width 315 height 39
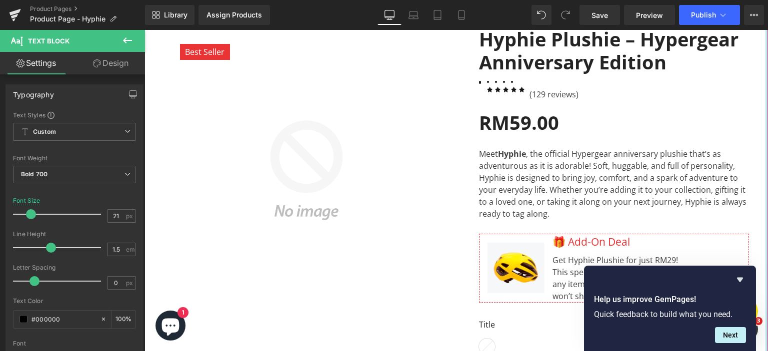
scroll to position [200, 0]
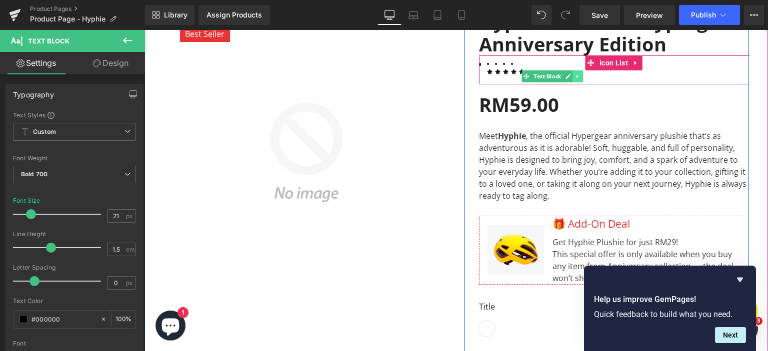
click at [575, 77] on icon at bounding box center [577, 76] width 5 height 6
click at [580, 77] on icon at bounding box center [582, 76] width 5 height 5
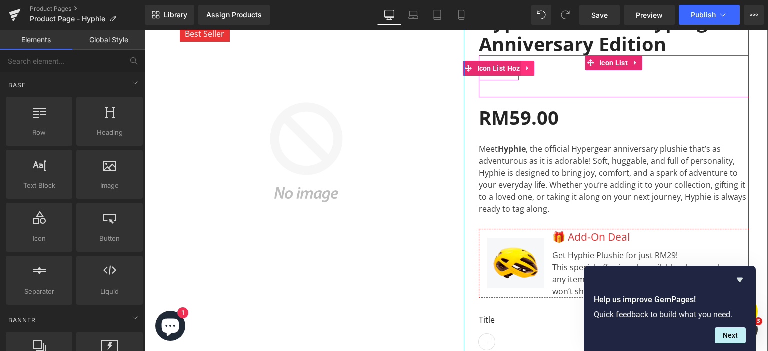
click at [526, 70] on icon at bounding box center [527, 68] width 7 height 7
click at [533, 71] on icon at bounding box center [534, 68] width 7 height 7
click at [633, 64] on icon at bounding box center [635, 62] width 7 height 7
click at [644, 62] on link at bounding box center [642, 62] width 13 height 15
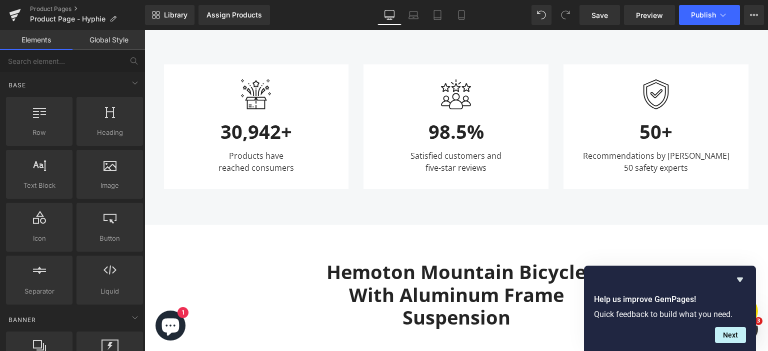
scroll to position [700, 0]
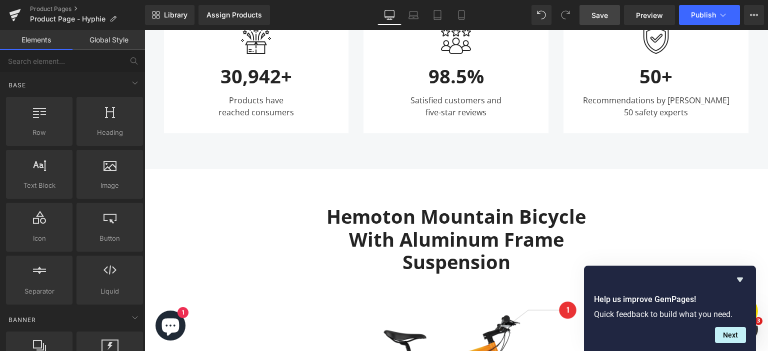
click at [603, 15] on span "Save" at bounding box center [599, 15] width 16 height 10
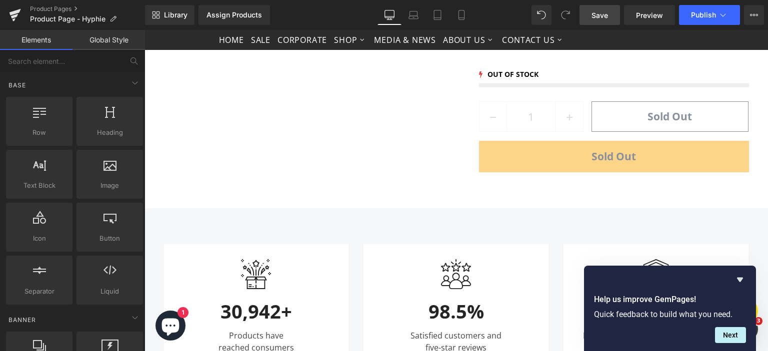
scroll to position [150, 0]
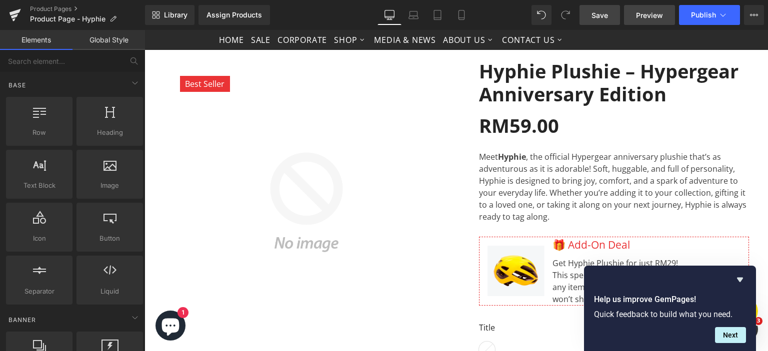
click at [652, 18] on span "Preview" at bounding box center [649, 15] width 27 height 10
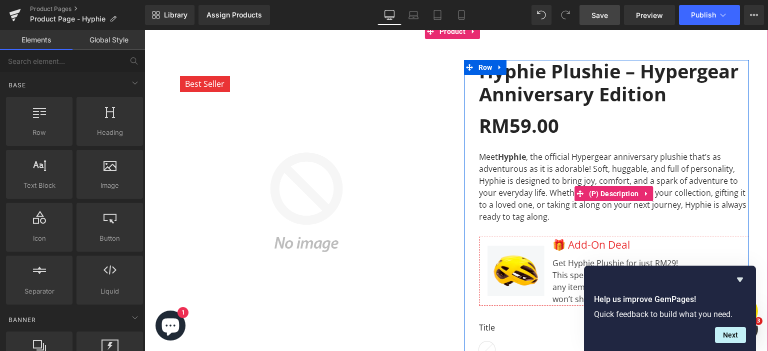
scroll to position [0, 0]
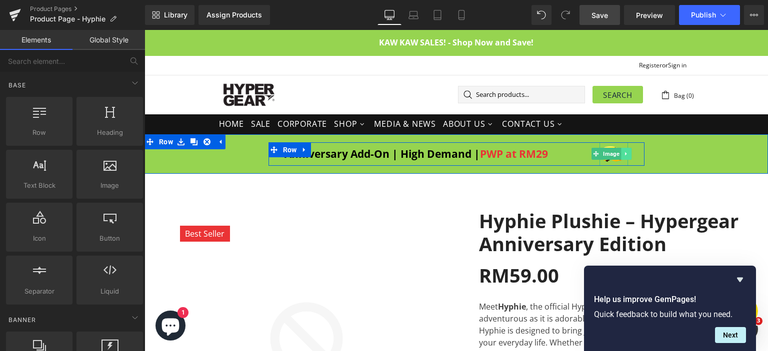
click at [624, 154] on icon at bounding box center [625, 154] width 5 height 6
click at [629, 153] on icon at bounding box center [631, 153] width 5 height 5
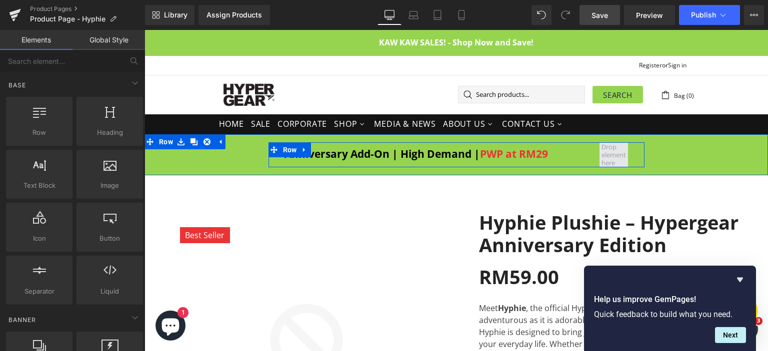
click at [616, 155] on span at bounding box center [613, 154] width 31 height 29
click at [271, 162] on div "Anniversary Add-On | High Demand | PWP at RM29 Text Block Row" at bounding box center [456, 154] width 376 height 25
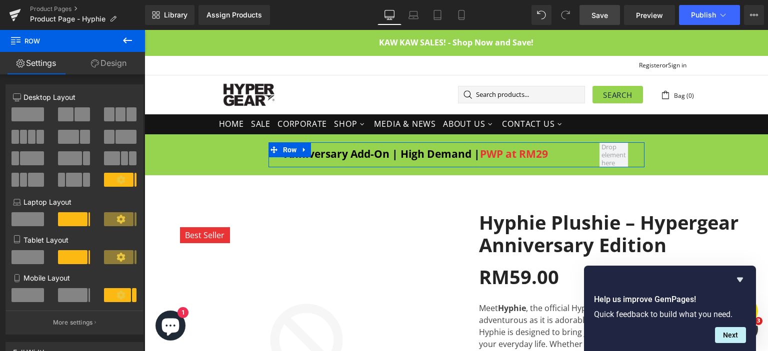
click at [30, 113] on span at bounding box center [27, 114] width 32 height 14
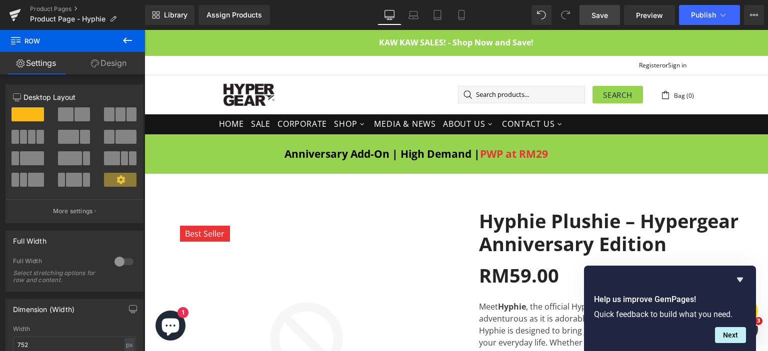
drag, startPoint x: 600, startPoint y: 18, endPoint x: 480, endPoint y: 59, distance: 126.7
click at [600, 18] on span "Save" at bounding box center [599, 15] width 16 height 10
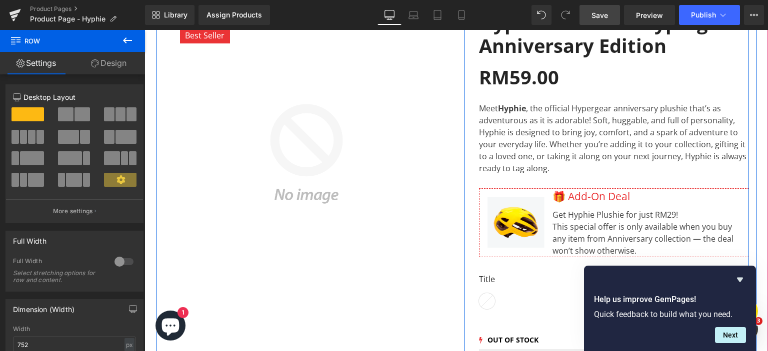
scroll to position [200, 0]
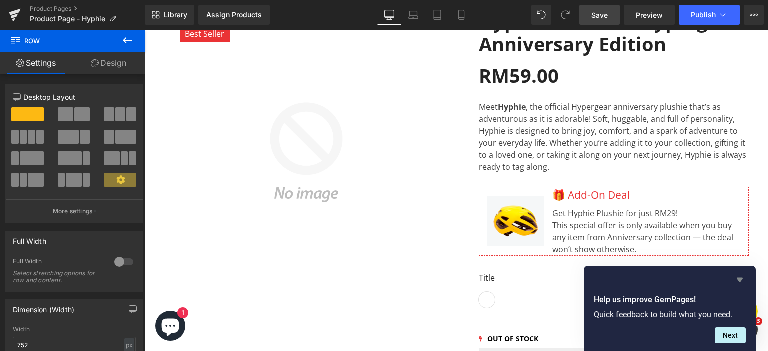
click at [740, 279] on icon "Hide survey" at bounding box center [740, 280] width 6 height 4
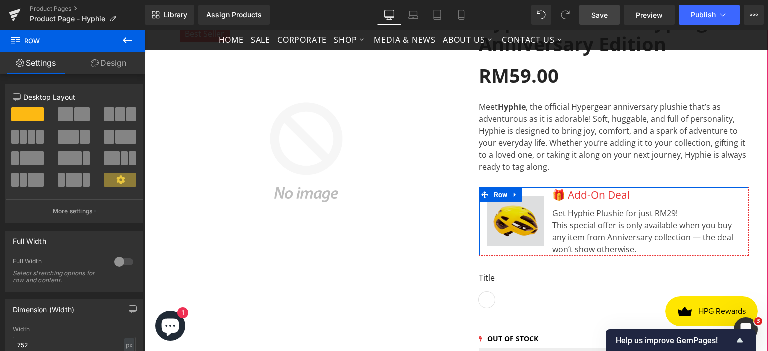
scroll to position [0, 0]
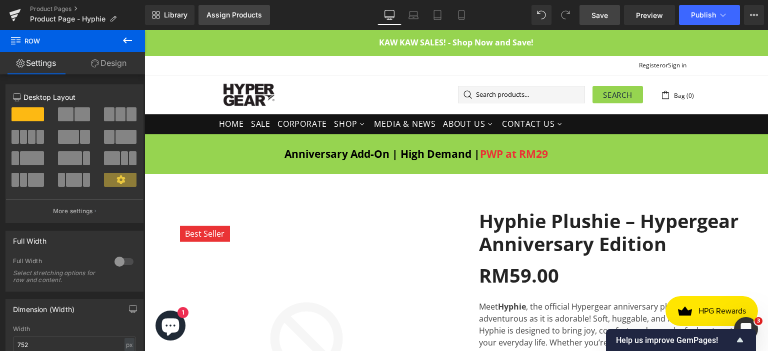
click at [235, 17] on div "Assign Products" at bounding box center [233, 15] width 55 height 8
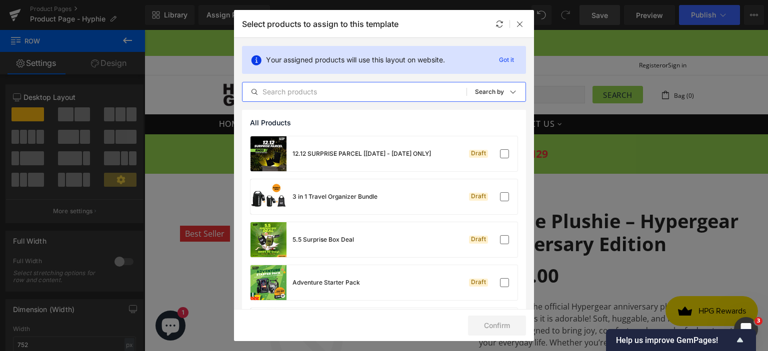
click at [306, 91] on input "text" at bounding box center [354, 92] width 224 height 12
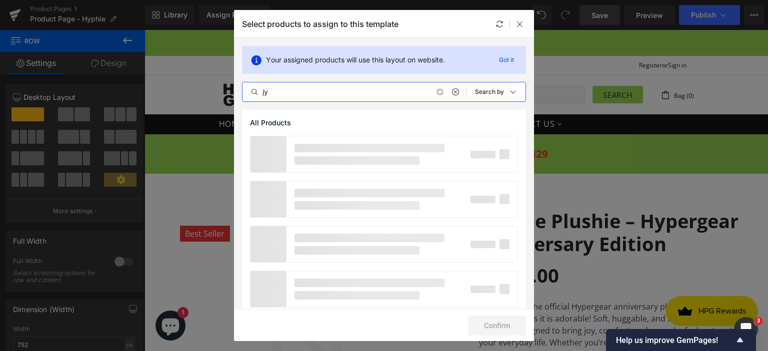
type input "j"
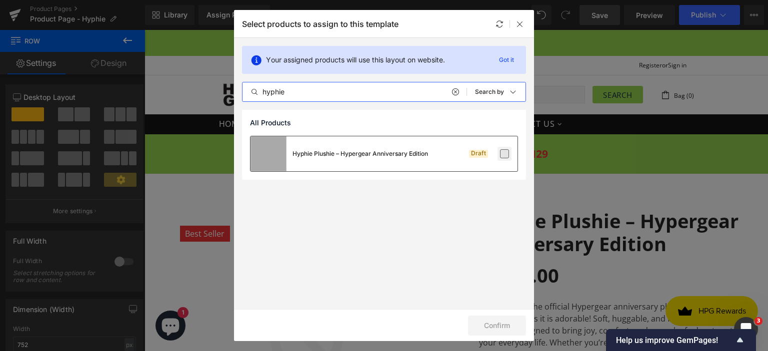
type input "hyphie"
click at [503, 154] on label at bounding box center [504, 153] width 9 height 9
click at [504, 154] on input "checkbox" at bounding box center [504, 154] width 0 height 0
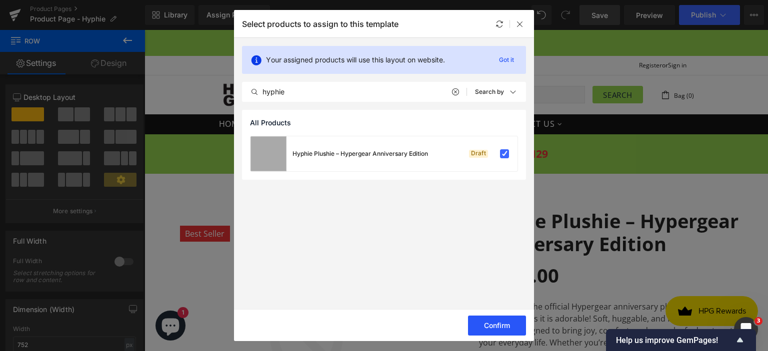
click at [496, 329] on button "Confirm" at bounding box center [497, 326] width 58 height 20
click at [520, 23] on icon at bounding box center [520, 24] width 8 height 8
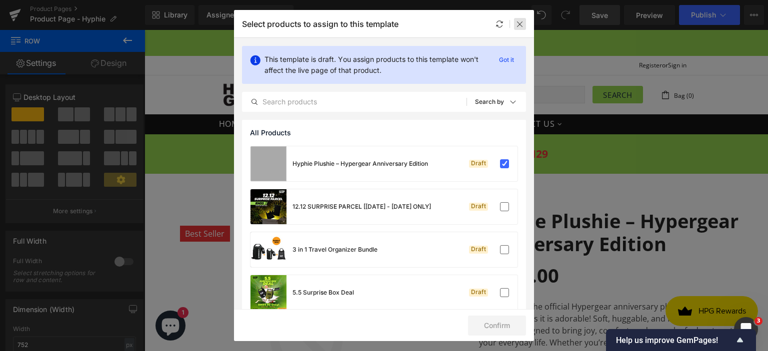
click at [522, 23] on icon at bounding box center [520, 24] width 8 height 8
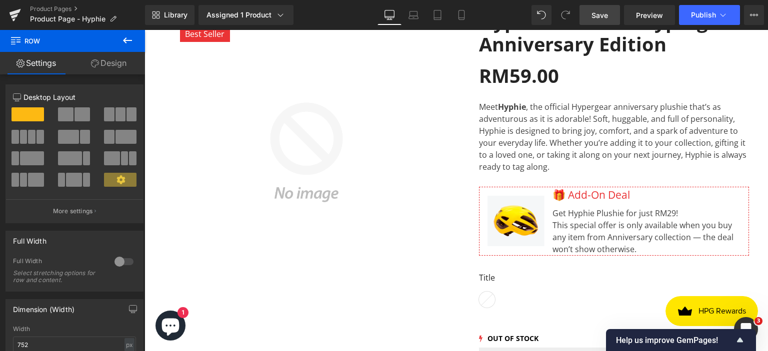
scroll to position [300, 0]
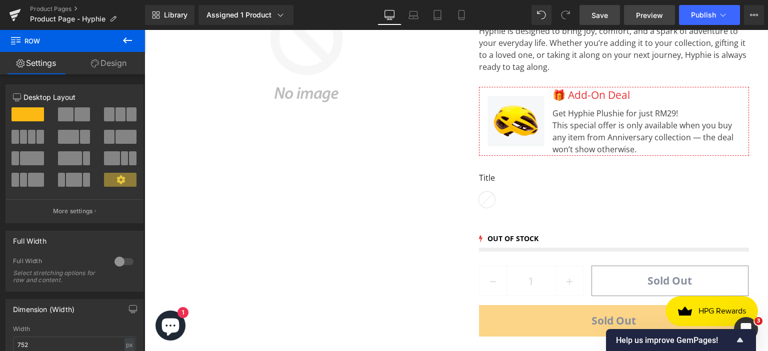
click at [645, 19] on span "Preview" at bounding box center [649, 15] width 27 height 10
